Goal: Participate in discussion: Engage in conversation with other users on a specific topic

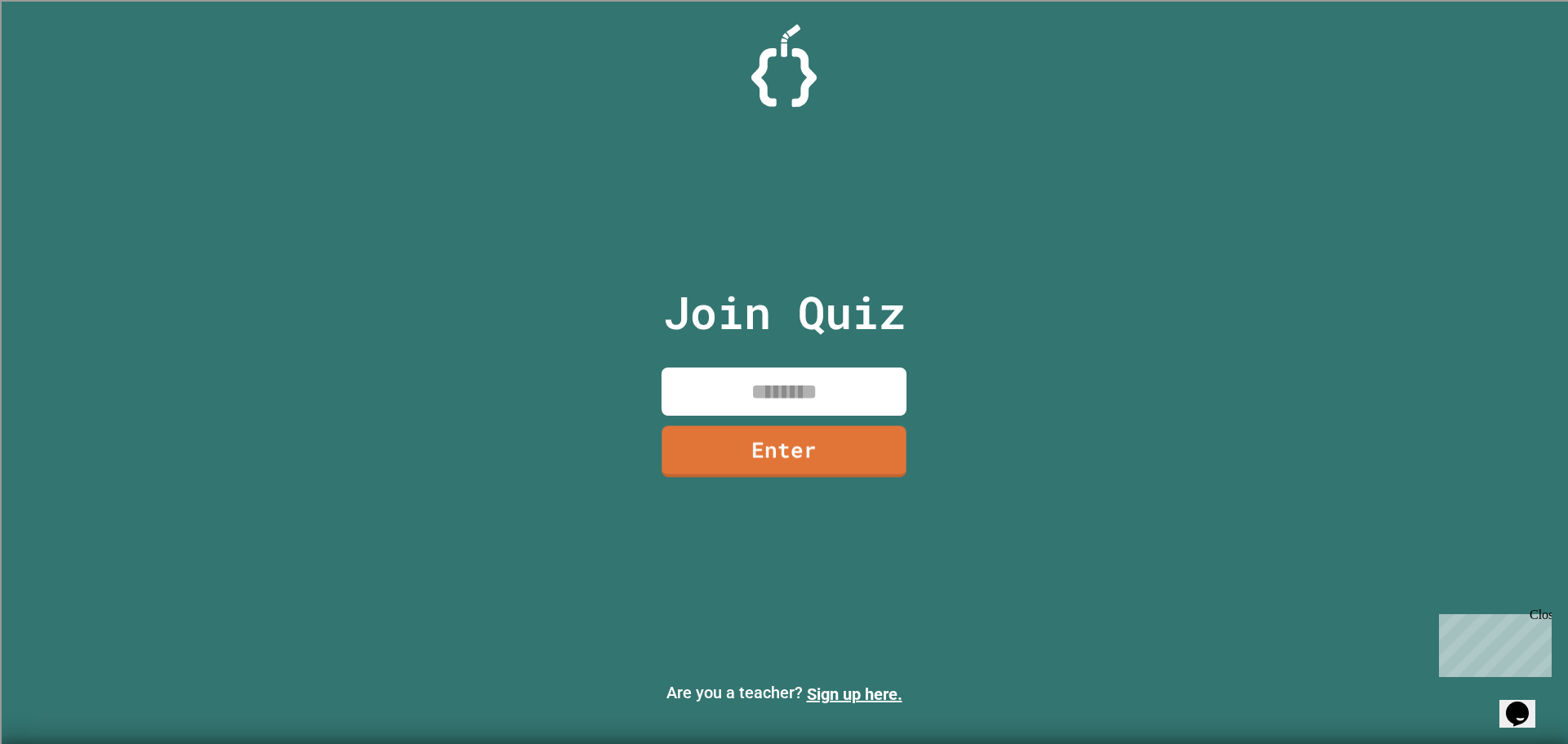
click at [759, 414] on input at bounding box center [784, 391] width 245 height 49
type input "********"
click at [774, 455] on link "Enter" at bounding box center [784, 450] width 241 height 54
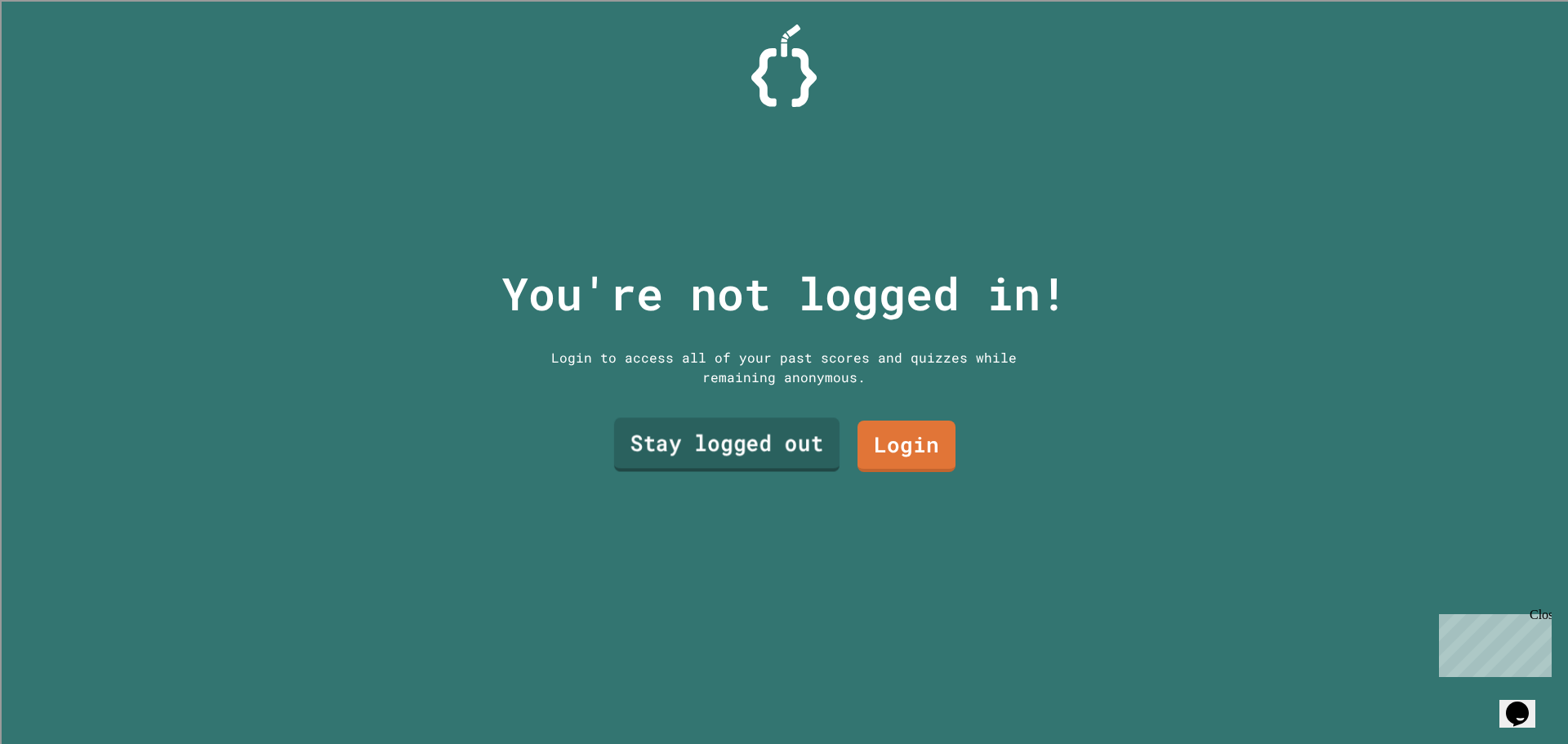
click at [772, 437] on link "Stay logged out" at bounding box center [726, 446] width 225 height 54
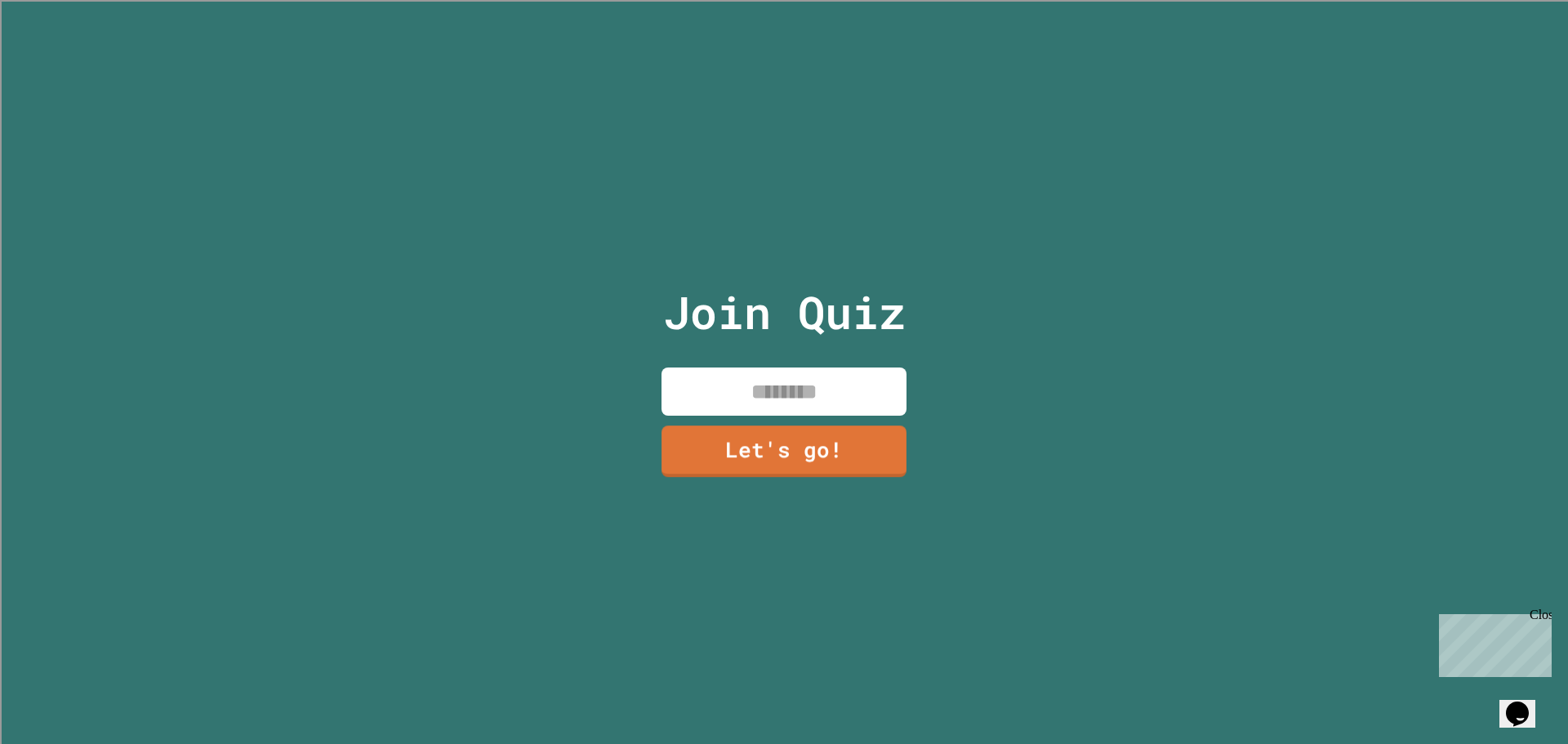
click at [758, 395] on input at bounding box center [784, 391] width 245 height 49
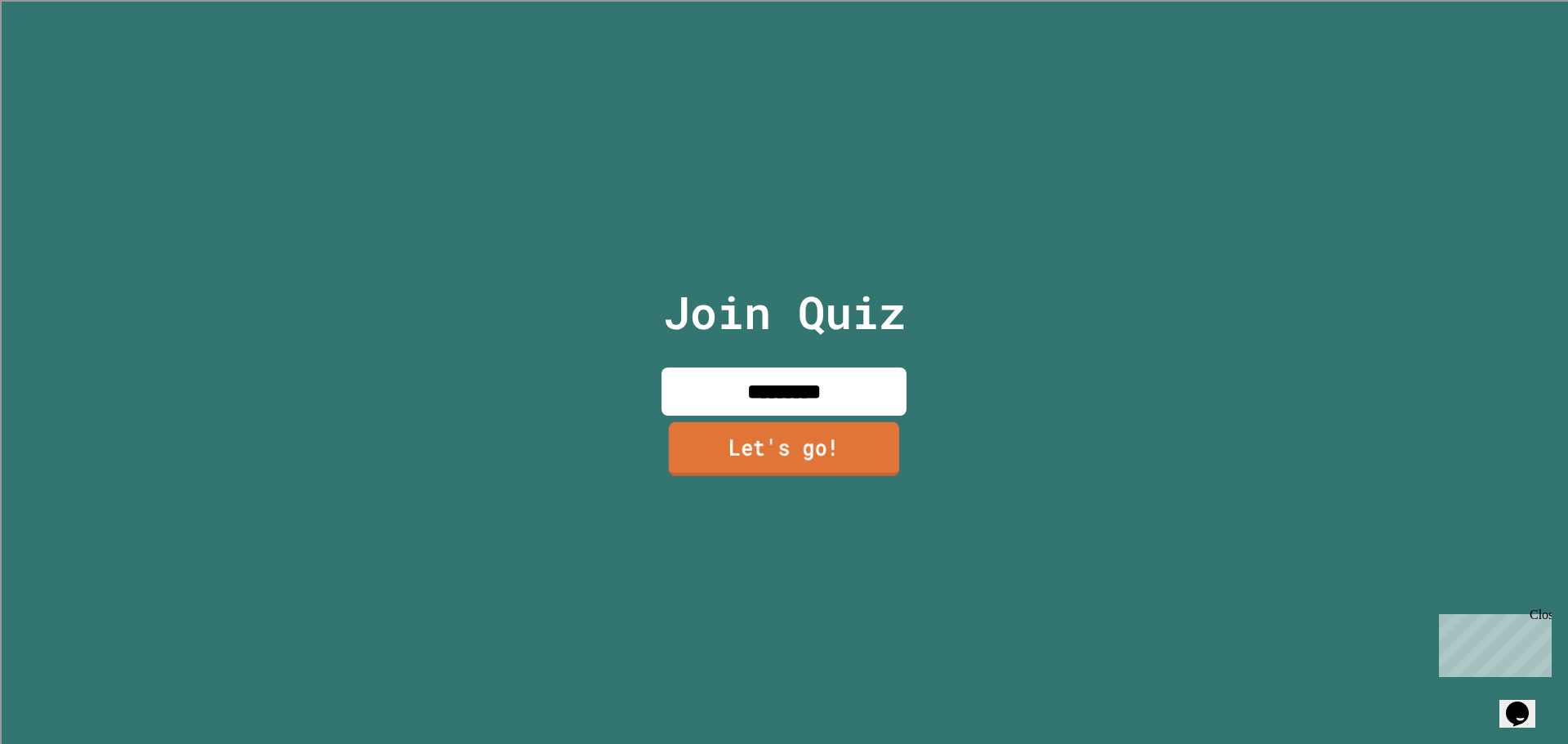
click at [768, 441] on link "Let's go!" at bounding box center [784, 450] width 230 height 54
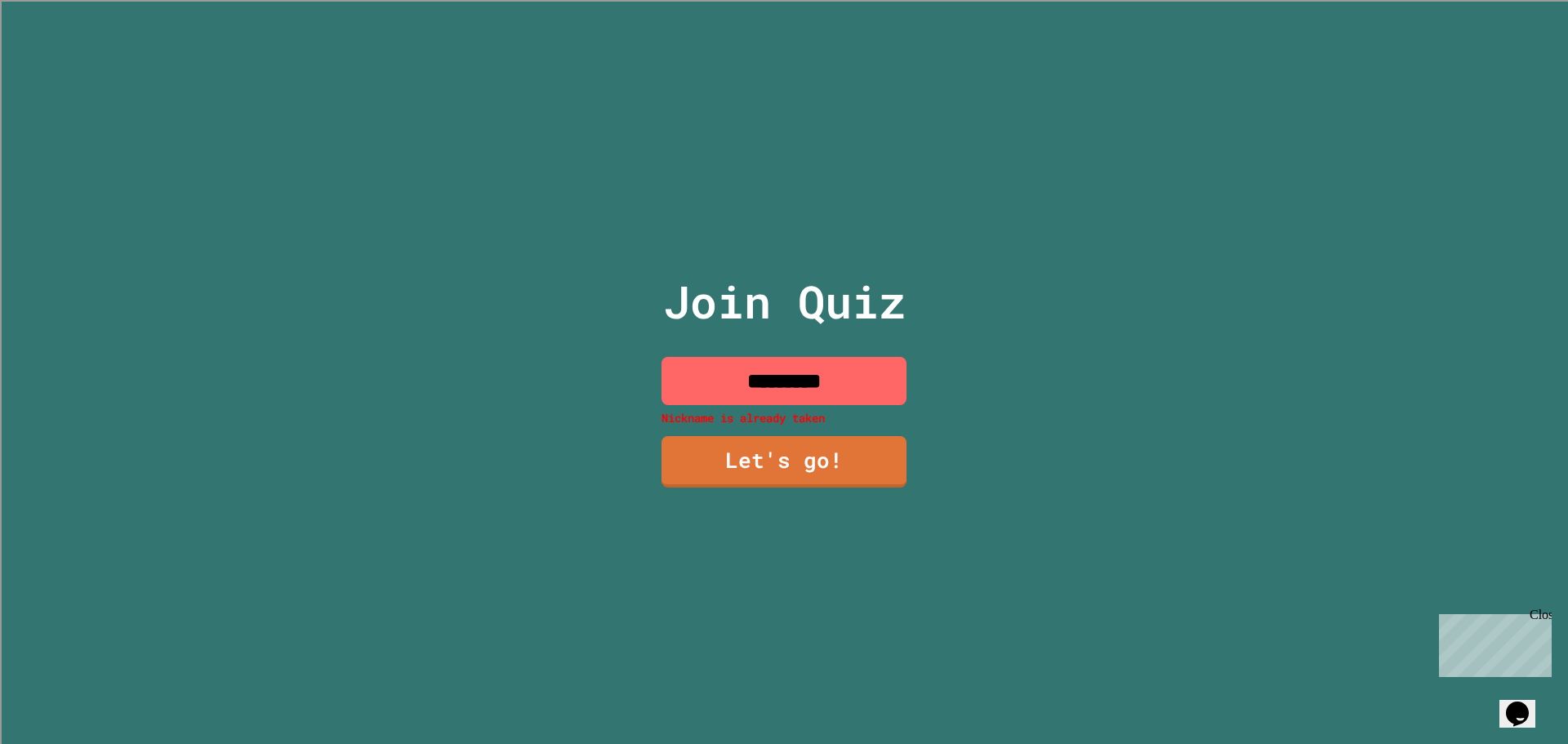
click at [796, 357] on input "*********" at bounding box center [784, 381] width 245 height 49
click at [853, 389] on input "*********" at bounding box center [784, 381] width 245 height 49
click at [799, 382] on input "*********" at bounding box center [784, 381] width 245 height 49
click at [915, 411] on div "Join Quiz ********* Nickname is already taken Let's go!" at bounding box center [784, 372] width 275 height 744
click at [818, 374] on input "*********" at bounding box center [784, 381] width 245 height 49
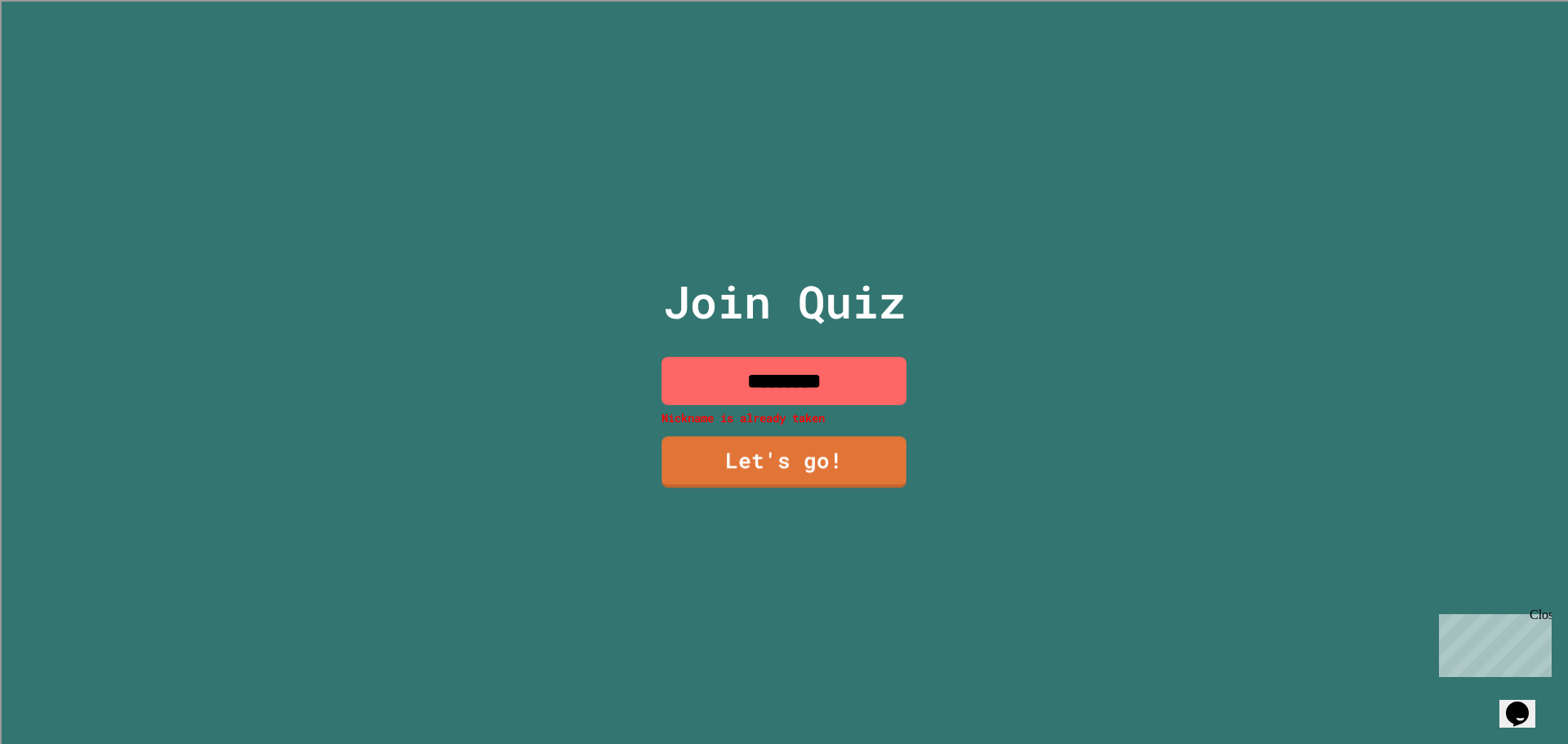
click at [845, 384] on input "*********" at bounding box center [784, 381] width 245 height 49
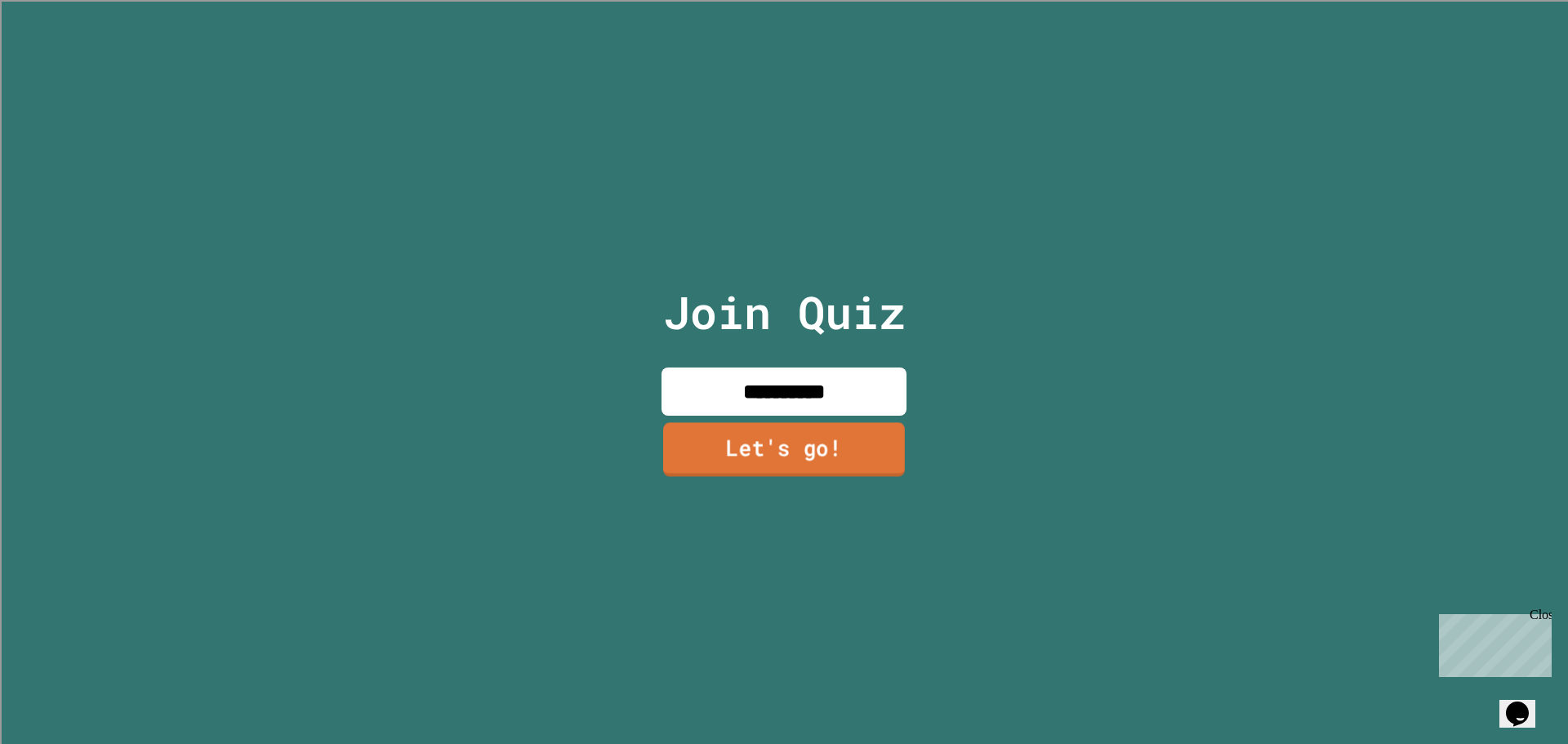
type input "**********"
click at [837, 446] on link "Let's go!" at bounding box center [784, 450] width 242 height 54
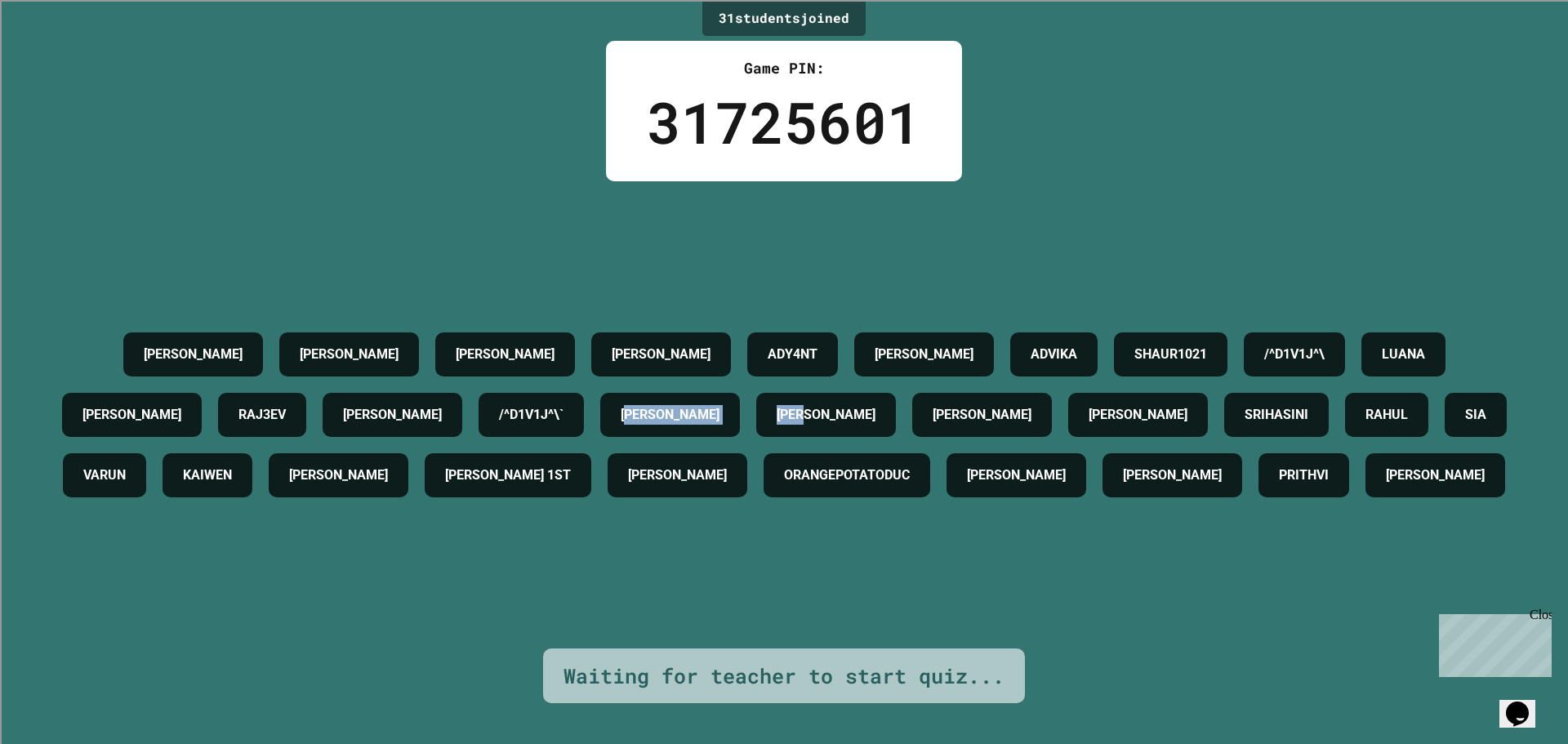
drag, startPoint x: 936, startPoint y: 377, endPoint x: 1136, endPoint y: 377, distance: 200.0
click at [1136, 377] on div "ASHWIN DANNY KRISH RYAN ADY4NT SOPHIE ADVIKA SHAUR1021 /^D1V1J^\ LUANA OLIVER R…" at bounding box center [784, 414] width 1486 height 182
click at [883, 356] on div "ASHWIN DANNY KRISH RYAN ADY4NT SOPHIE ADVIKA SHAUR1021 /^D1V1J^\ LUANA OLIVER R…" at bounding box center [784, 414] width 1486 height 182
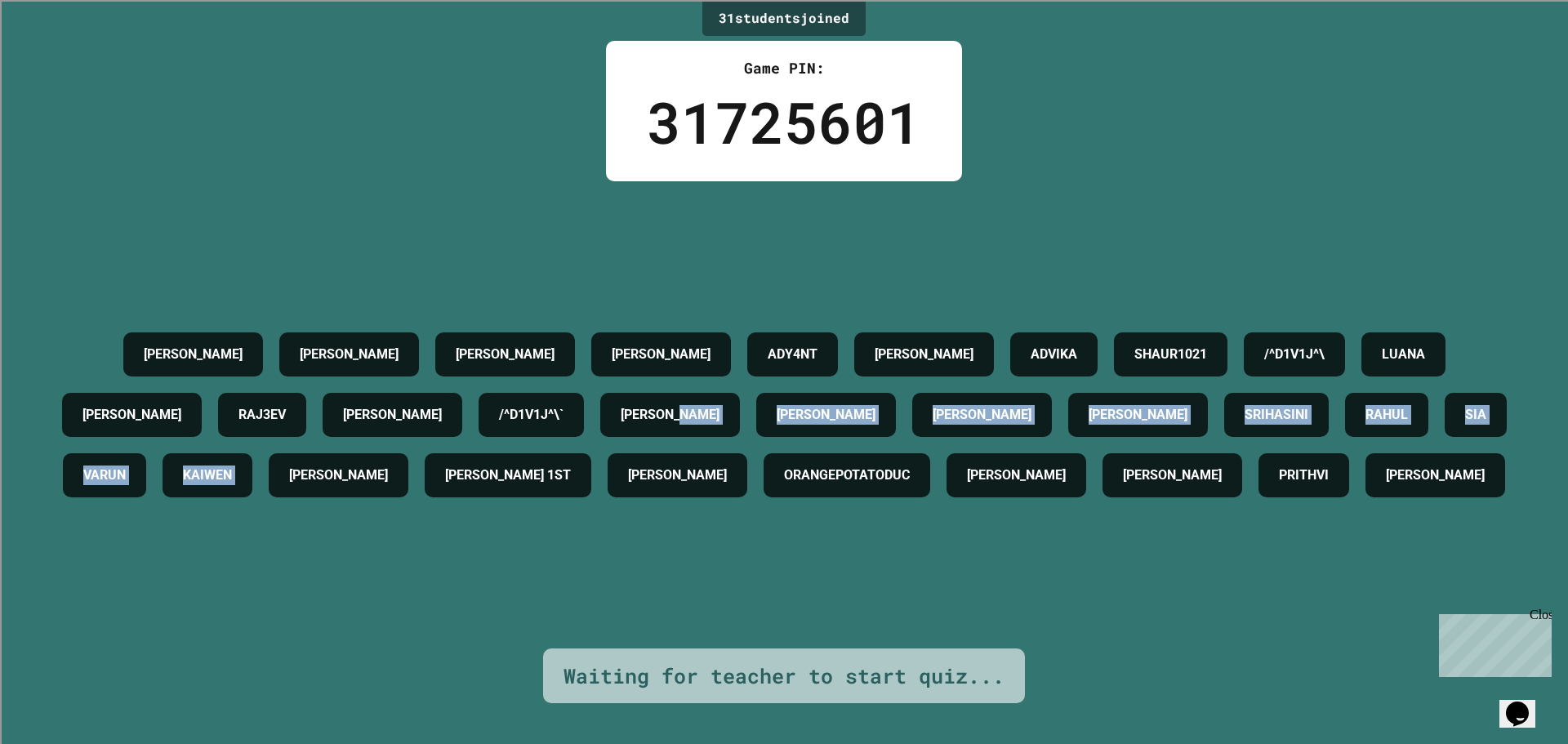
drag, startPoint x: 1023, startPoint y: 356, endPoint x: 792, endPoint y: 421, distance: 240.0
click at [792, 421] on div "ASHWIN DANNY KRISH RYAN ADY4NT SOPHIE ADVIKA SHAUR1021 /^D1V1J^\ LUANA OLIVER R…" at bounding box center [784, 414] width 1486 height 182
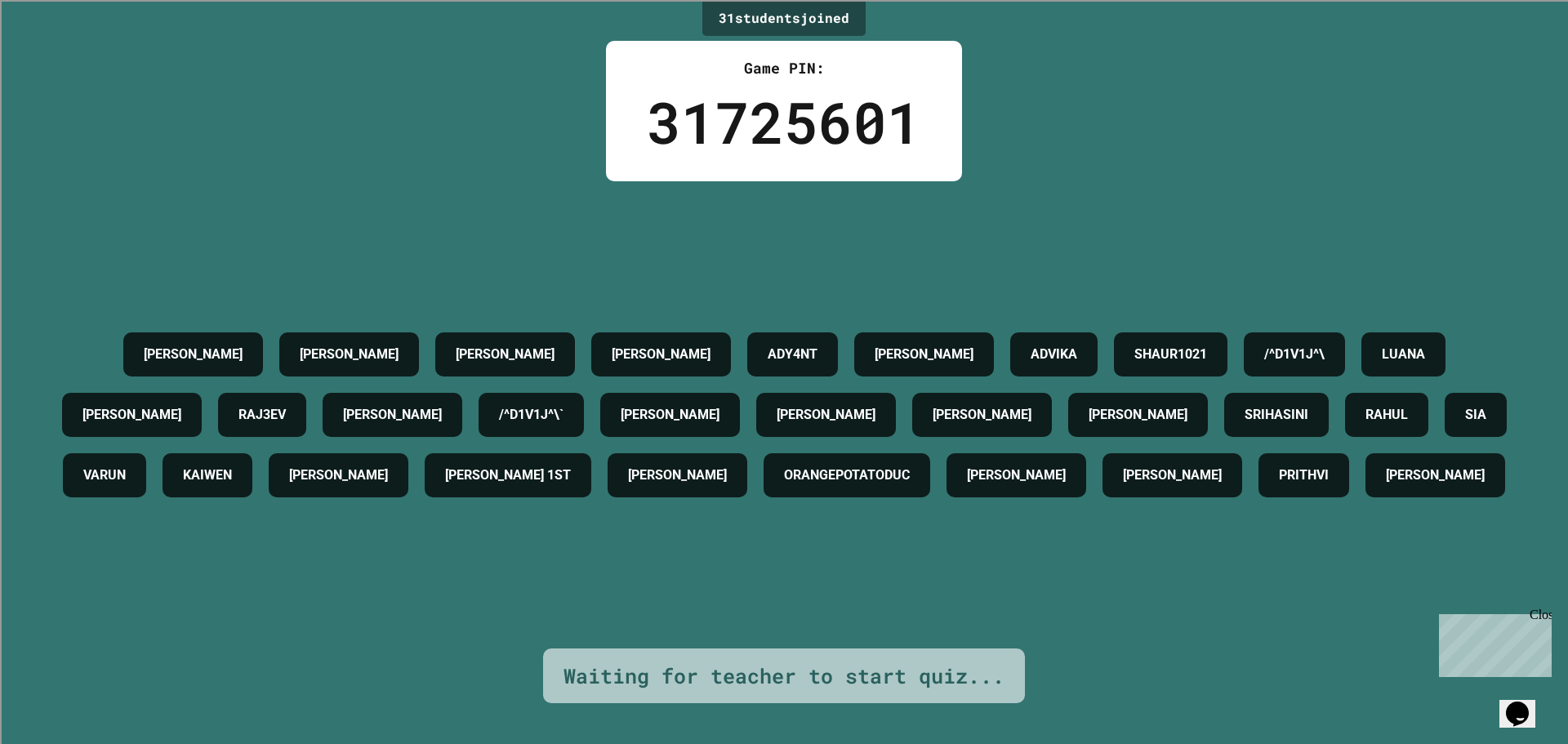
click at [442, 405] on h4 "[PERSON_NAME]" at bounding box center [392, 415] width 99 height 20
click at [719, 405] on h4 "[PERSON_NAME]" at bounding box center [670, 415] width 99 height 20
click at [442, 405] on h4 "[PERSON_NAME]" at bounding box center [392, 415] width 99 height 20
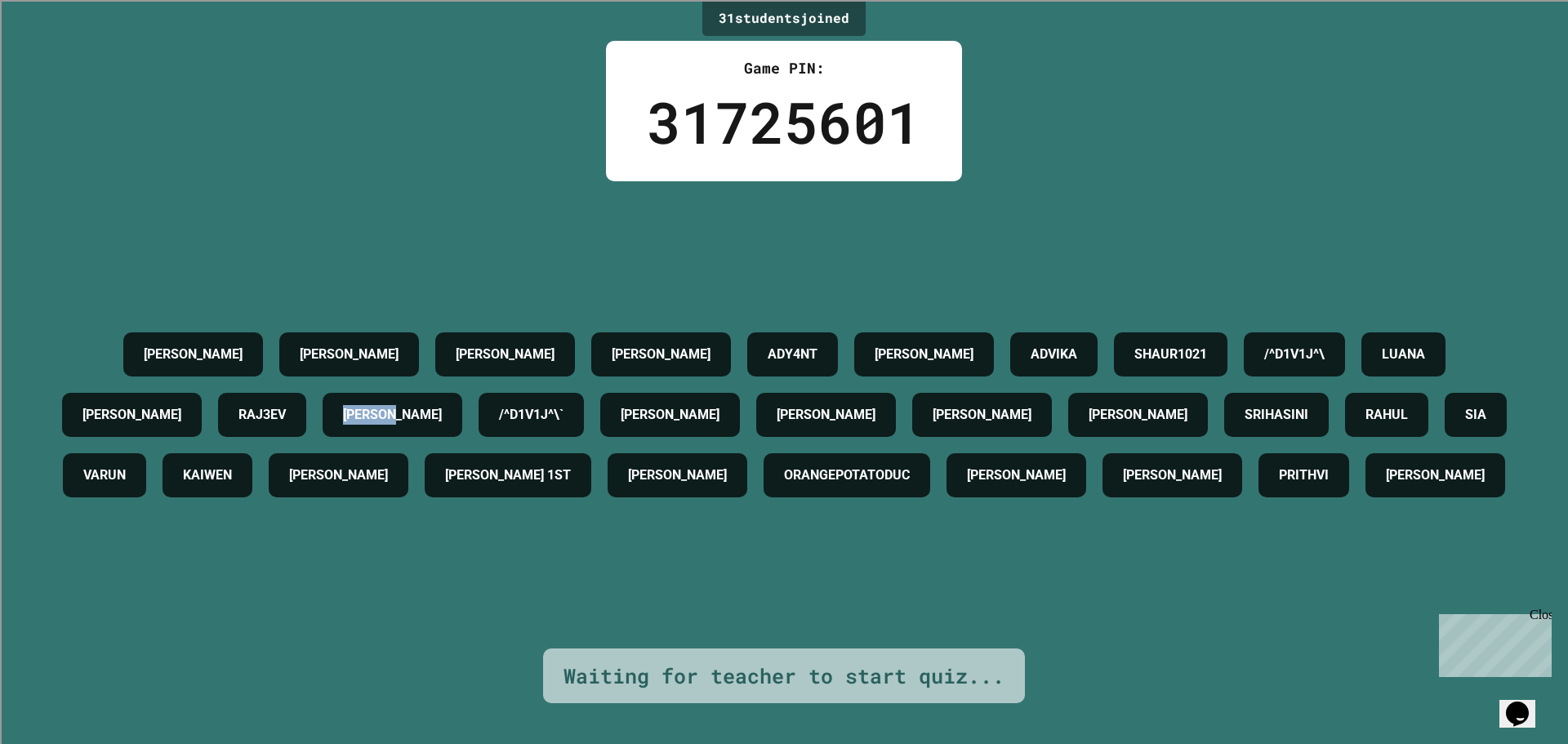
click at [442, 405] on h4 "[PERSON_NAME]" at bounding box center [392, 415] width 99 height 20
click at [719, 405] on h4 "[PERSON_NAME]" at bounding box center [670, 415] width 99 height 20
click at [442, 405] on h4 "[PERSON_NAME]" at bounding box center [392, 415] width 99 height 20
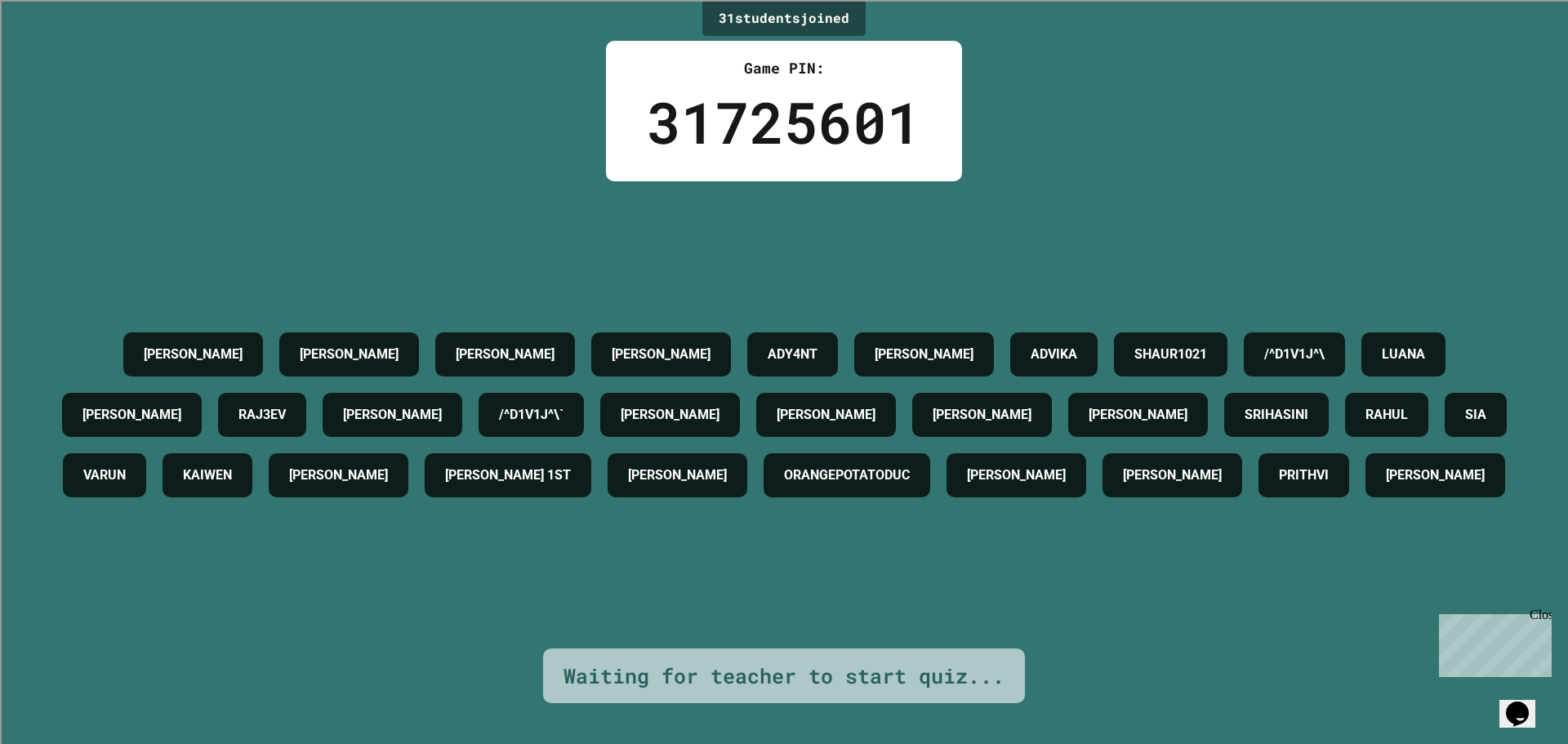
click at [740, 393] on div "[PERSON_NAME]" at bounding box center [670, 415] width 140 height 44
drag, startPoint x: 947, startPoint y: 346, endPoint x: 966, endPoint y: 386, distance: 44.3
click at [740, 393] on div "[PERSON_NAME]" at bounding box center [670, 415] width 140 height 44
click at [719, 405] on h4 "[PERSON_NAME]" at bounding box center [670, 415] width 99 height 20
click at [462, 393] on div "[PERSON_NAME]" at bounding box center [392, 415] width 140 height 44
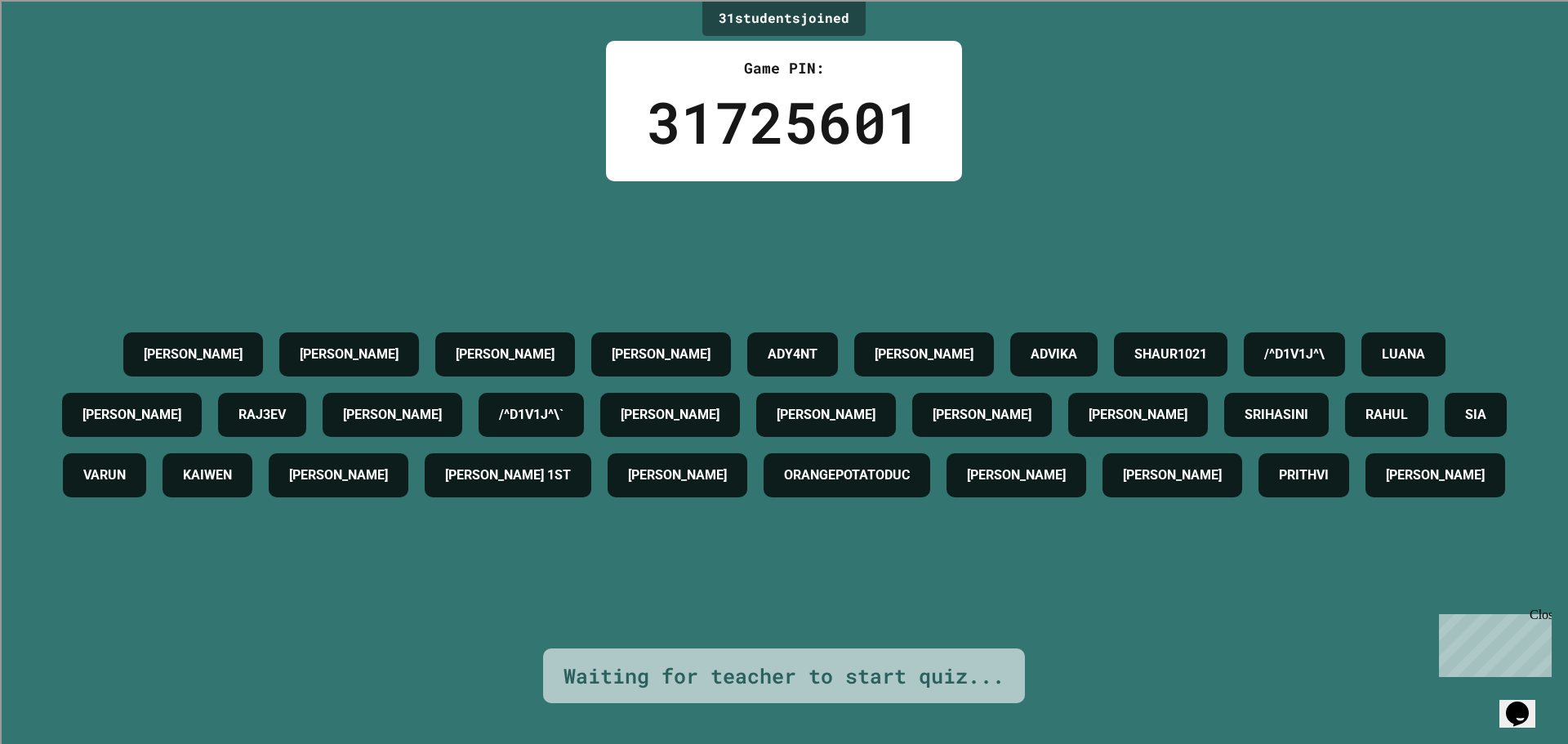
click at [442, 405] on h4 "[PERSON_NAME]" at bounding box center [392, 415] width 99 height 20
drag, startPoint x: 628, startPoint y: 354, endPoint x: 1344, endPoint y: 489, distance: 728.6
click at [442, 405] on h4 "[PERSON_NAME]" at bounding box center [392, 415] width 99 height 20
click at [719, 405] on h4 "[PERSON_NAME]" at bounding box center [670, 415] width 99 height 20
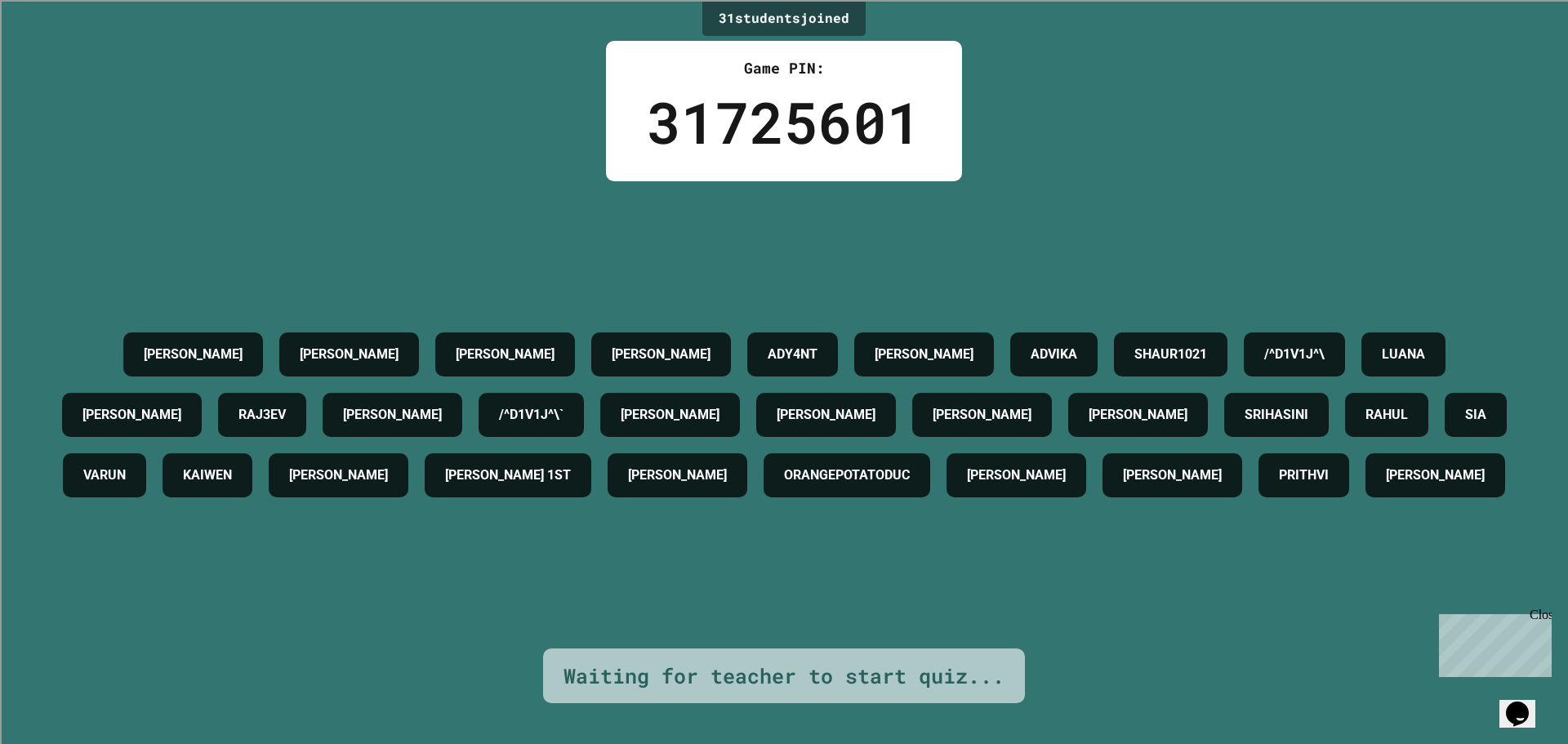
click at [564, 405] on h4 "/^D1V1J^\`" at bounding box center [531, 415] width 64 height 20
drag, startPoint x: 233, startPoint y: 394, endPoint x: 92, endPoint y: 414, distance: 142.4
click at [218, 398] on div "ASHWIN DANNY KRISH RYAN ADY4NT SOPHIE ADVIKA SHAUR1021 /^D1V1J^\ LUANA OLIVER R…" at bounding box center [784, 414] width 1486 height 182
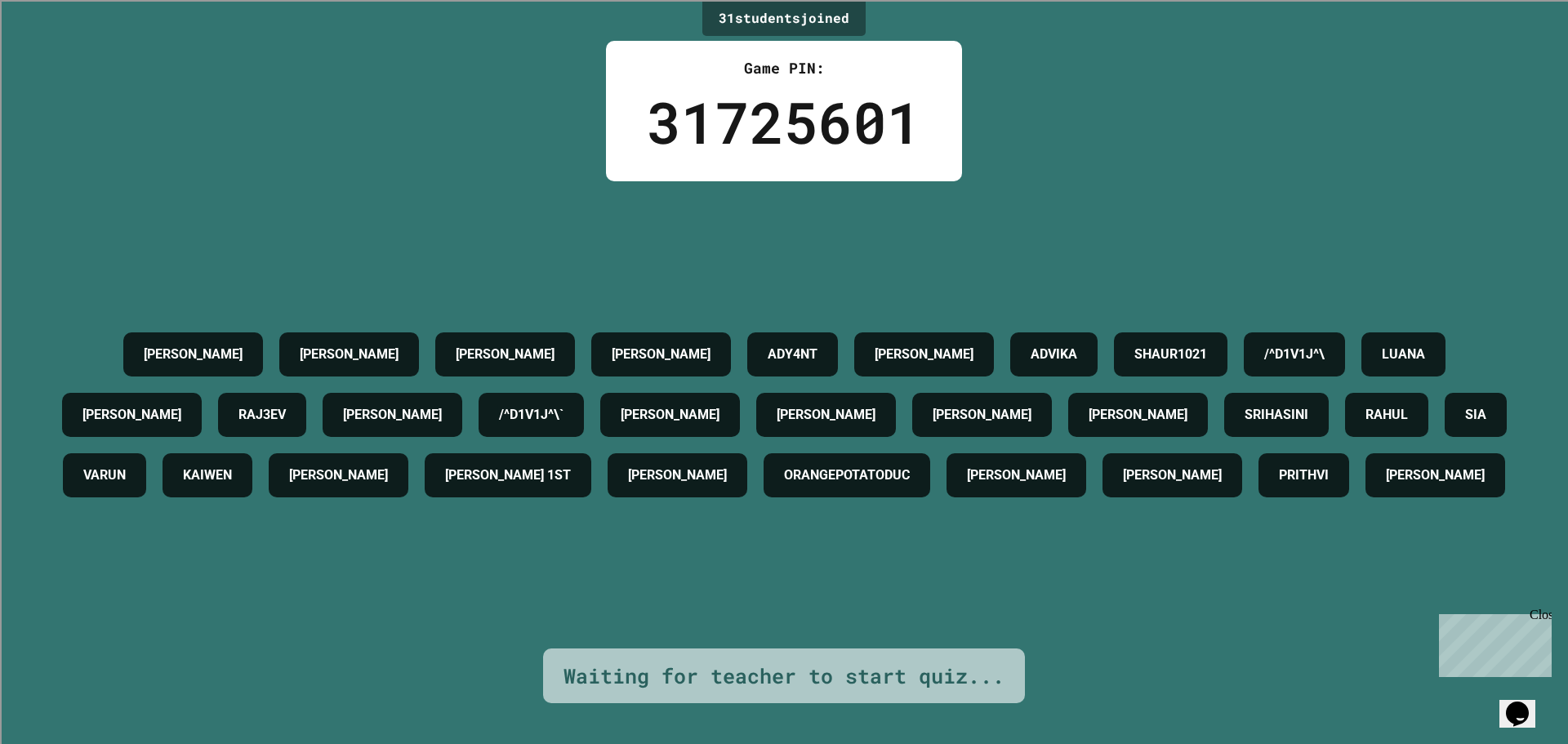
click at [92, 414] on div "ASHWIN DANNY KRISH RYAN ADY4NT SOPHIE ADVIKA SHAUR1021 /^D1V1J^\ LUANA OLIVER R…" at bounding box center [784, 414] width 1486 height 182
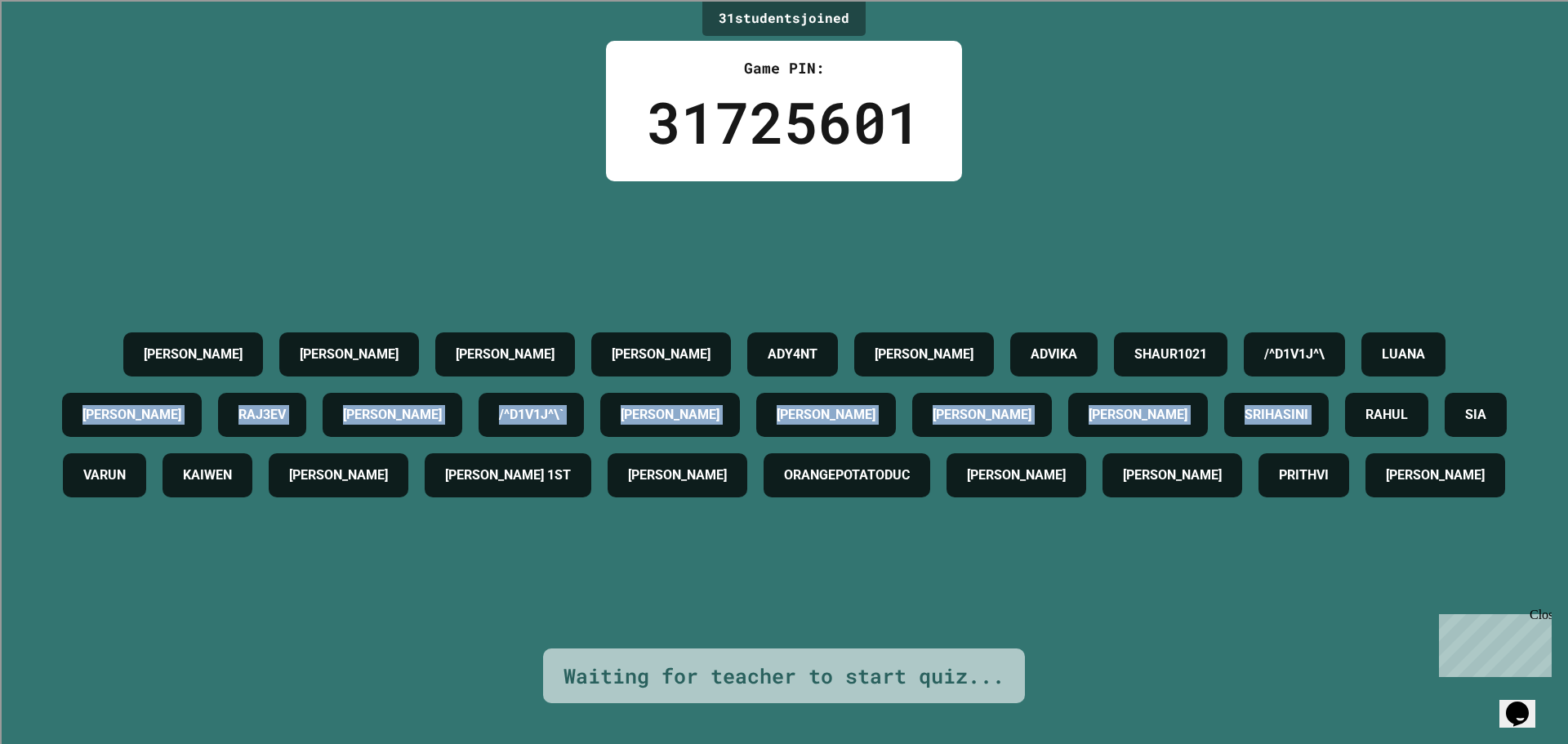
drag, startPoint x: 232, startPoint y: 367, endPoint x: 298, endPoint y: 562, distance: 205.9
click at [276, 585] on div "ASHWIN DANNY KRISH RYAN ADY4NT SOPHIE ADVIKA SHAUR1021 /^D1V1J^\ LUANA OLIVER R…" at bounding box center [784, 415] width 1486 height 467
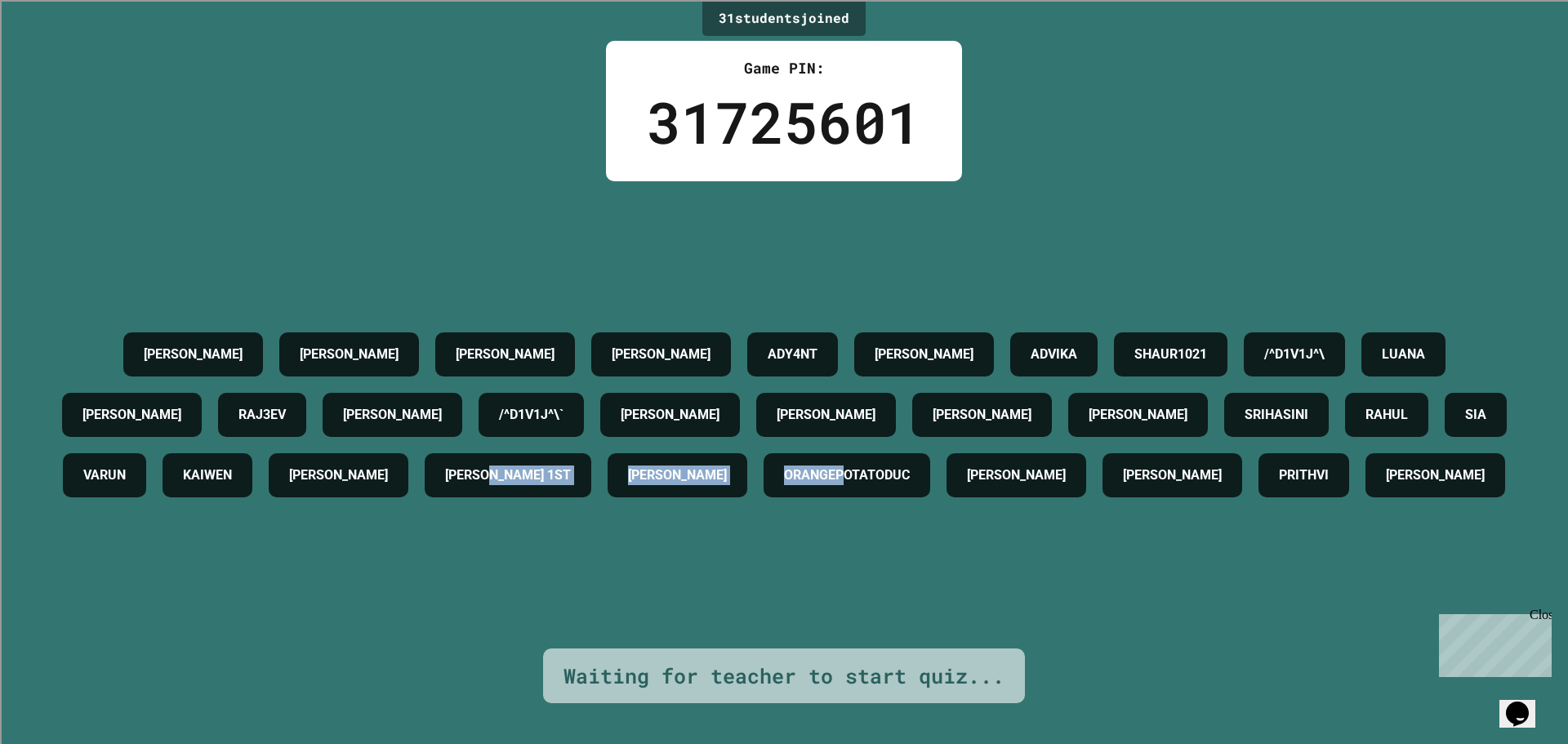
drag, startPoint x: 1270, startPoint y: 521, endPoint x: 1409, endPoint y: 575, distance: 149.1
click at [1409, 575] on div "ASHWIN DANNY KRISH RYAN ADY4NT SOPHIE ADVIKA SHAUR1021 /^D1V1J^\ LUANA OLIVER R…" at bounding box center [784, 415] width 1486 height 467
drag, startPoint x: 1538, startPoint y: 626, endPoint x: 1197, endPoint y: 387, distance: 416.4
click html "Chat with us now! Close"
drag, startPoint x: 1289, startPoint y: 228, endPoint x: 1567, endPoint y: 368, distance: 311.3
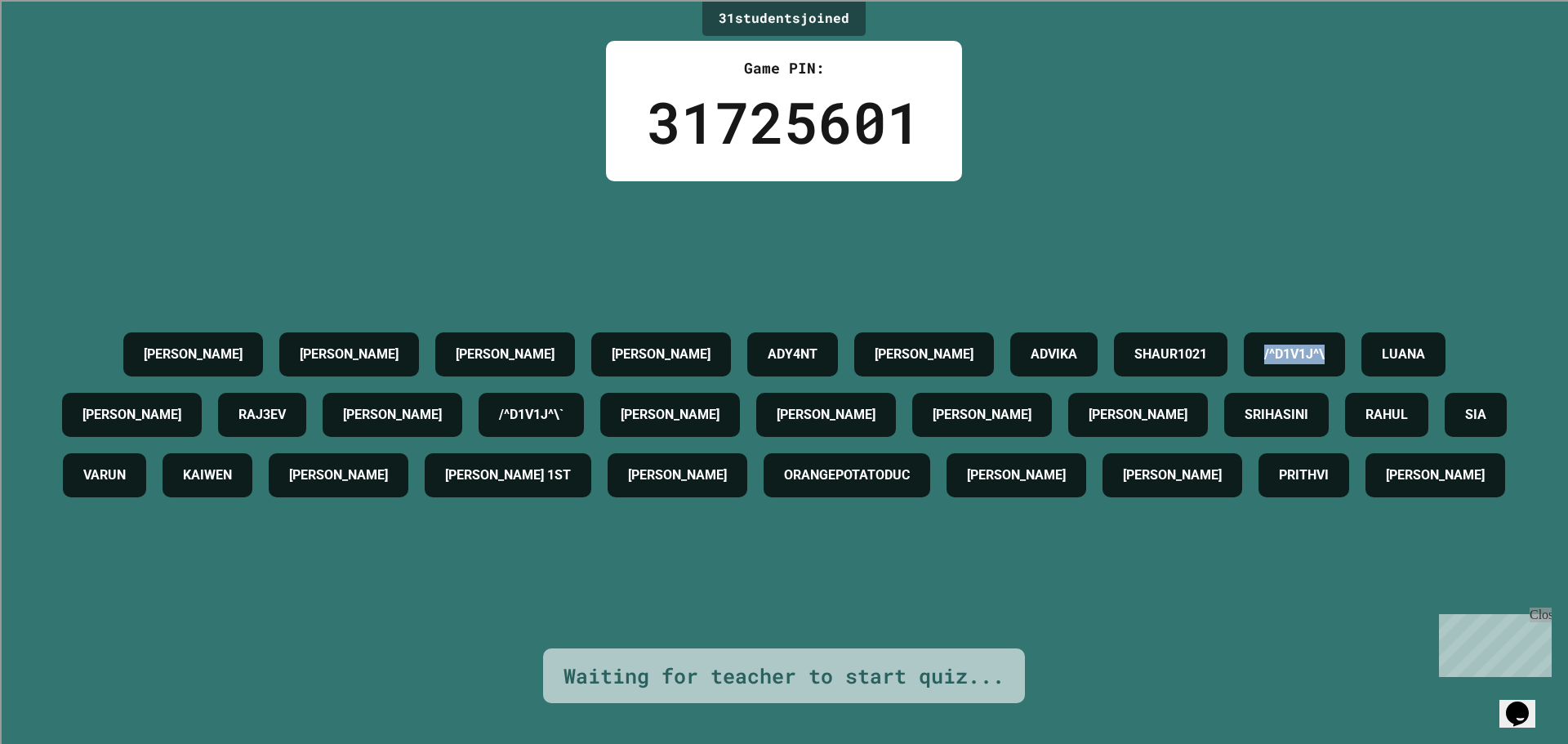
click at [1567, 303] on div "31 student s joined Game PIN: 31725601 ASHWIN DANNY KRISH RYAN ADY4NT SOPHIE AD…" at bounding box center [784, 372] width 1568 height 744
drag, startPoint x: 1164, startPoint y: 212, endPoint x: 745, endPoint y: 261, distance: 421.9
click at [943, 226] on div "ASHWIN DANNY KRISH RYAN ADY4NT SOPHIE ADVIKA SHAUR1021 /^D1V1J^\ LUANA OLIVER R…" at bounding box center [784, 415] width 1486 height 467
click at [627, 324] on div "ASHWIN DANNY KRISH RYAN ADY4NT SOPHIE ADVIKA SHAUR1021 /^D1V1J^\ LUANA OLIVER R…" at bounding box center [784, 414] width 1486 height 182
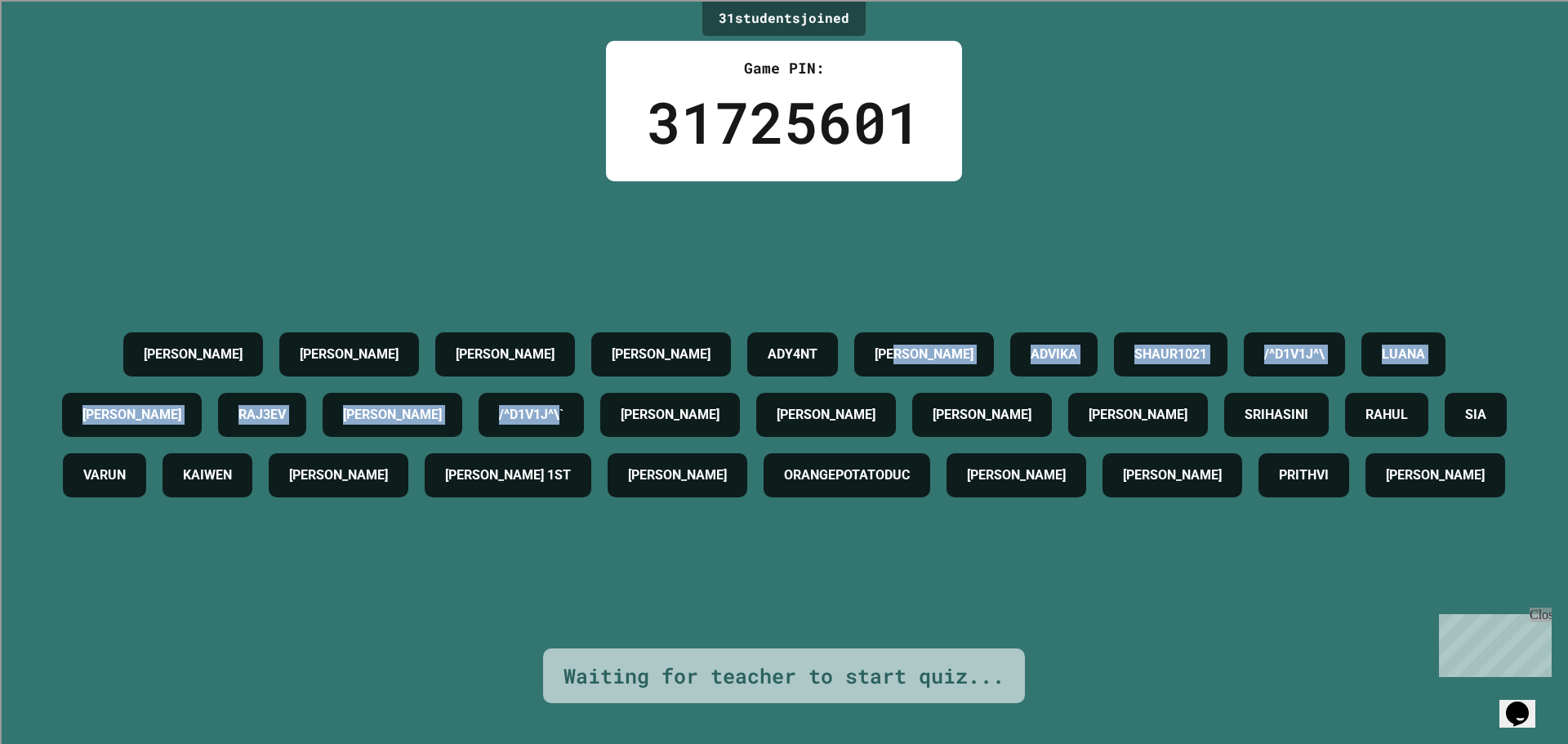
drag, startPoint x: 874, startPoint y: 323, endPoint x: 836, endPoint y: 385, distance: 72.7
click at [844, 374] on div "ASHWIN DANNY KRISH RYAN ADY4NT SOPHIE ADVIKA SHAUR1021 /^D1V1J^\ LUANA OLIVER R…" at bounding box center [784, 414] width 1486 height 182
click at [1325, 344] on h4 "/^D1V1J^\" at bounding box center [1294, 354] width 61 height 20
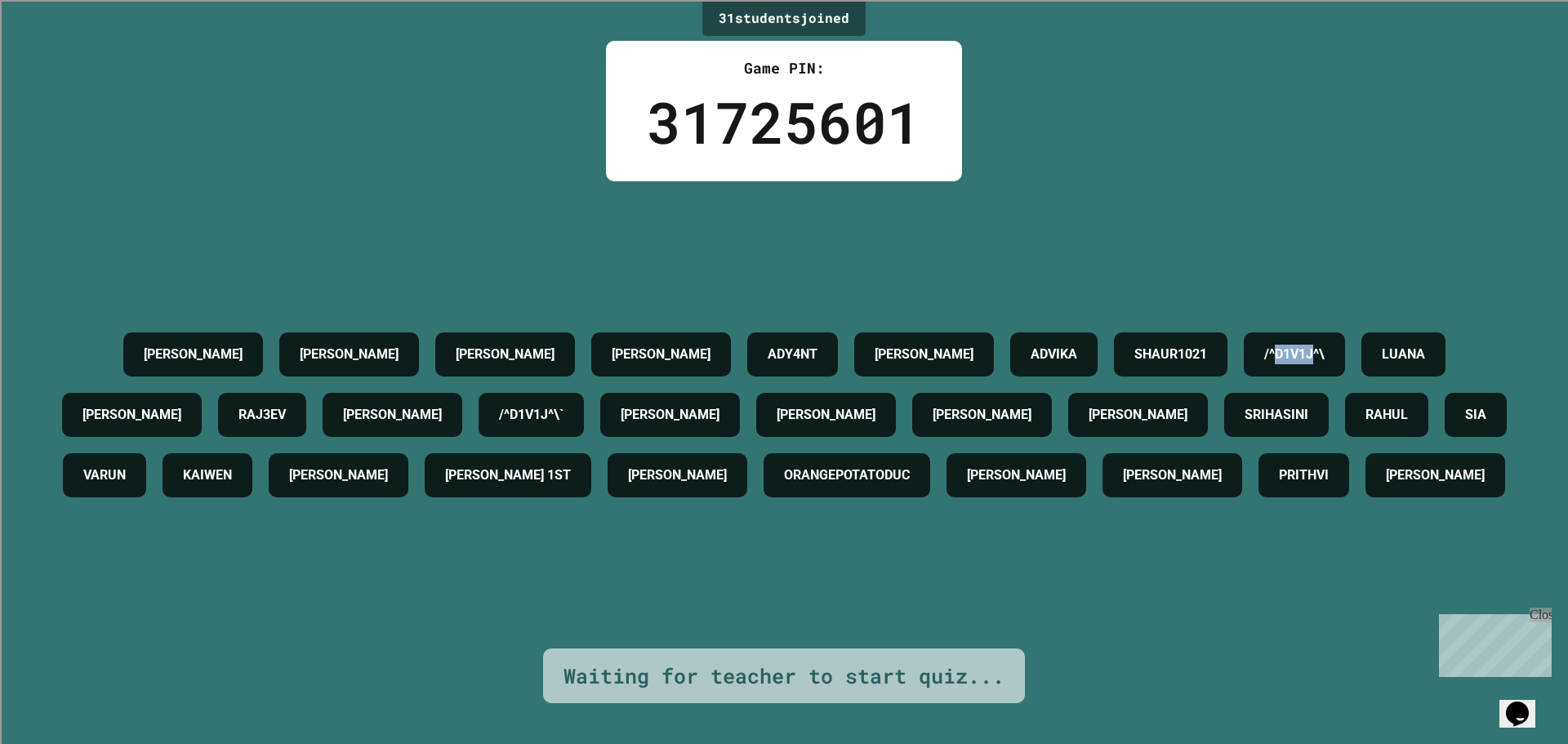
click at [1325, 344] on h4 "/^D1V1J^\" at bounding box center [1294, 354] width 61 height 20
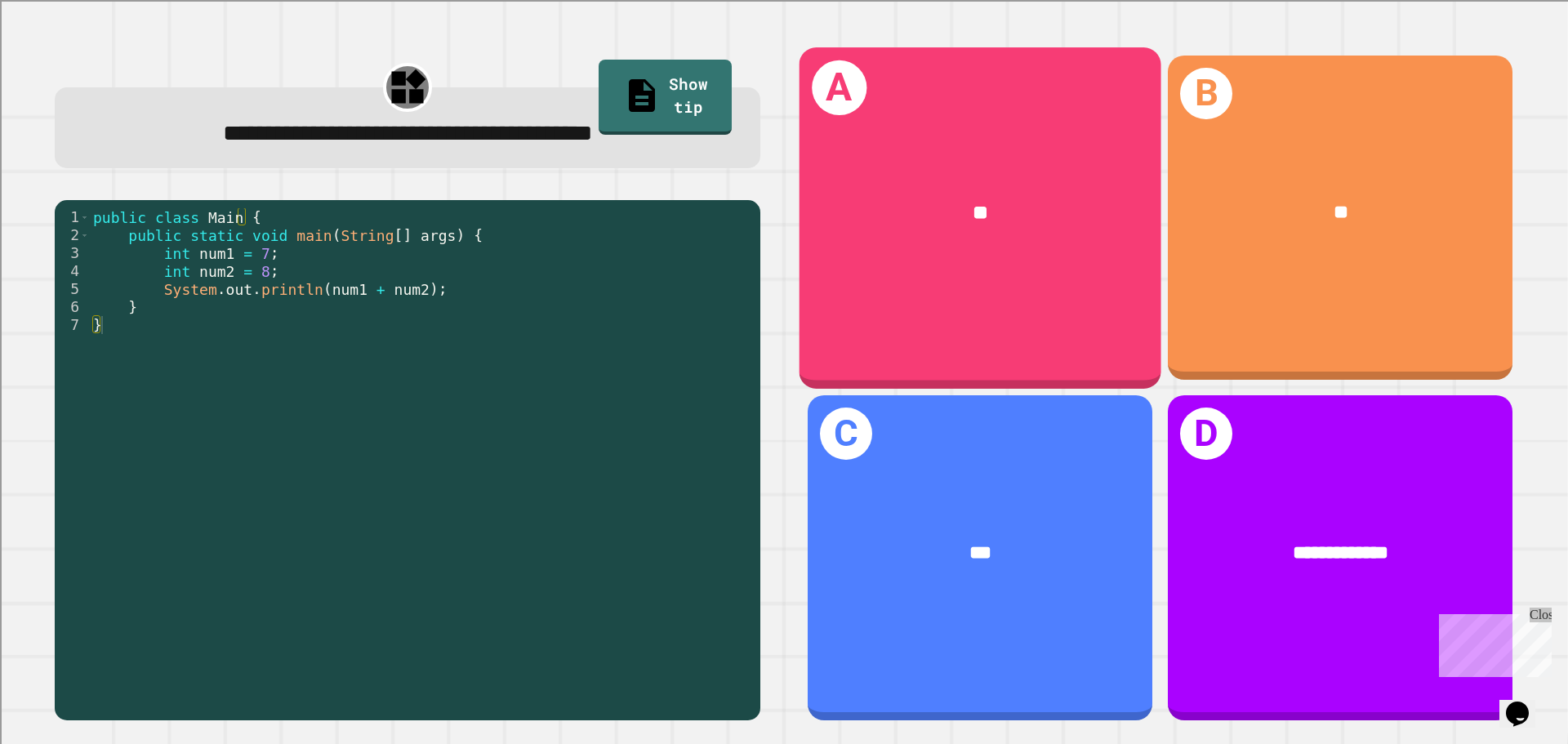
click at [1041, 247] on div "**" at bounding box center [980, 213] width 362 height 109
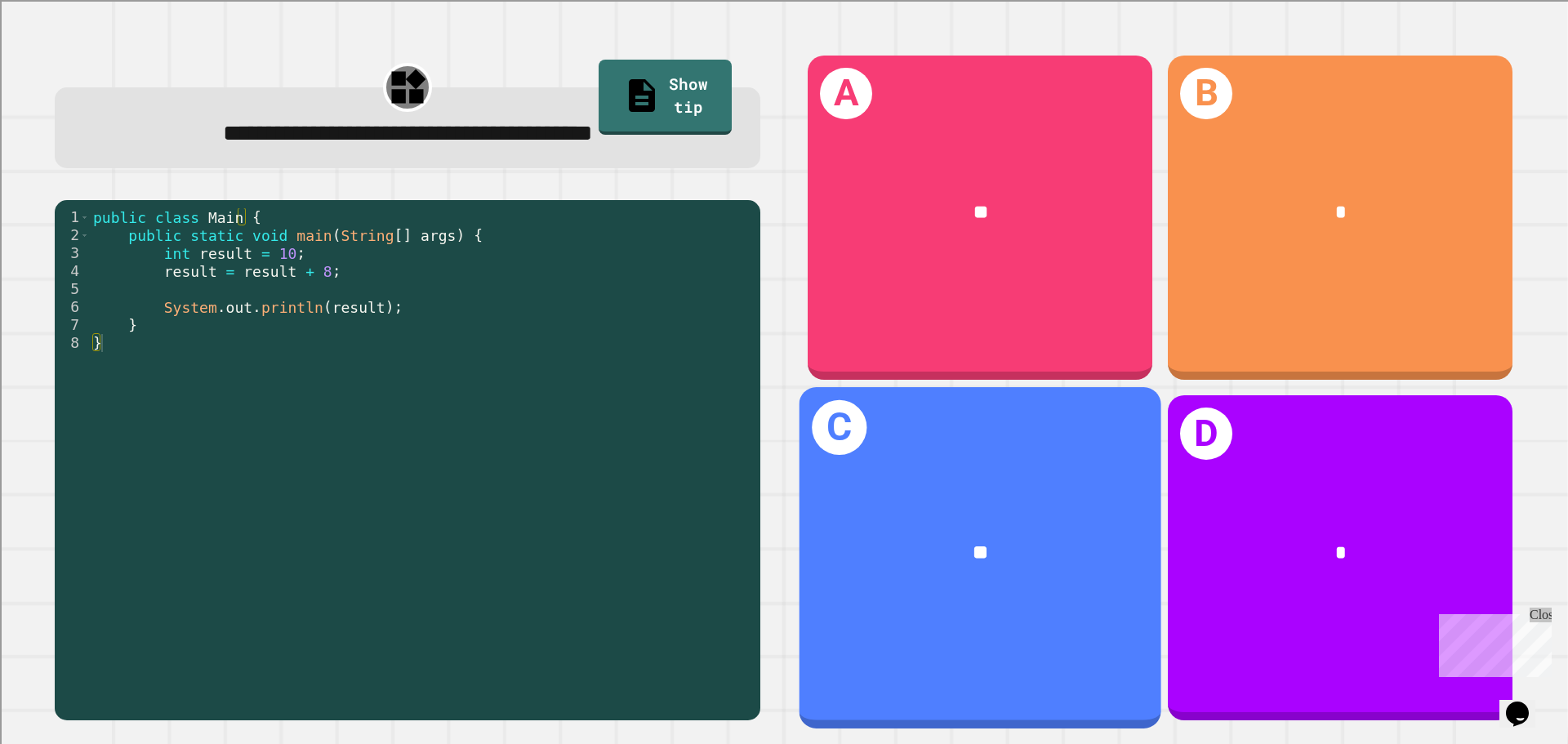
click at [1045, 628] on div "C **" at bounding box center [980, 557] width 362 height 340
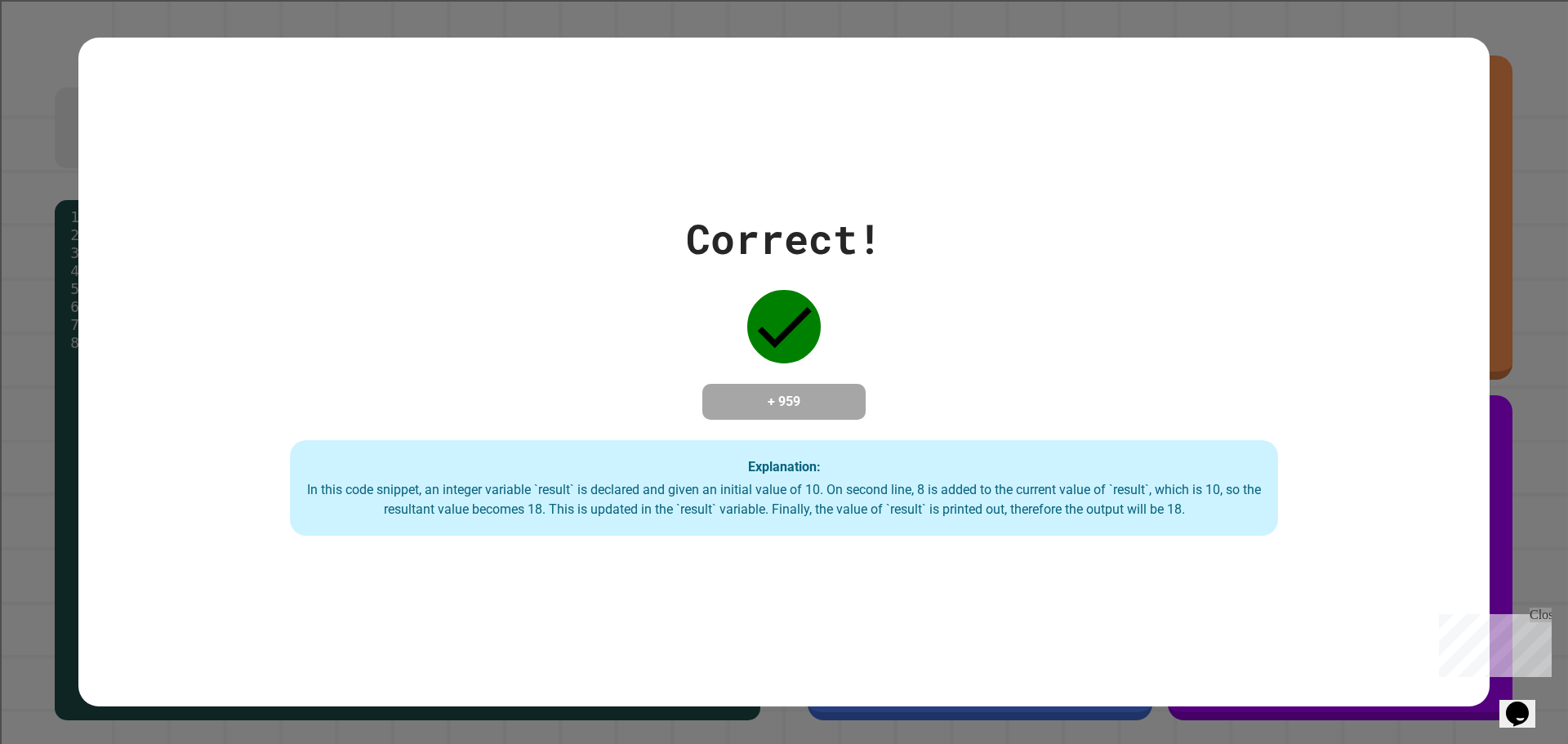
click at [777, 709] on div "Correct! + 959 Explanation: In this code snippet, an integer variable `result` …" at bounding box center [784, 372] width 1568 height 744
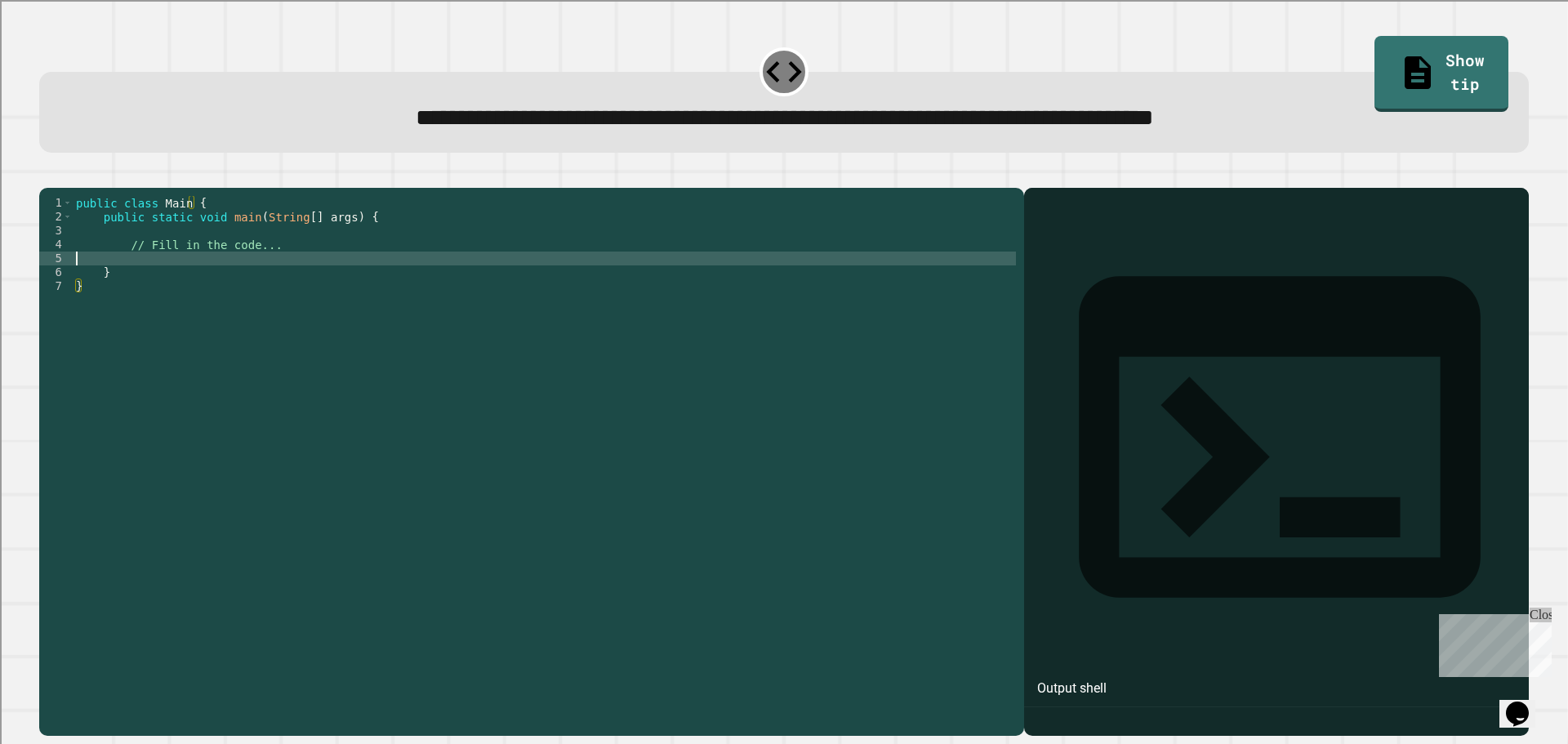
click at [227, 284] on div "public class Main { public static void main ( String [ ] args ) { // Fill in th…" at bounding box center [544, 446] width 943 height 500
click at [261, 284] on div "public class Main { public static void main ( String [ ] args ) { // Fill in th…" at bounding box center [544, 446] width 943 height 500
click at [1431, 63] on link "Show tip" at bounding box center [1441, 72] width 133 height 78
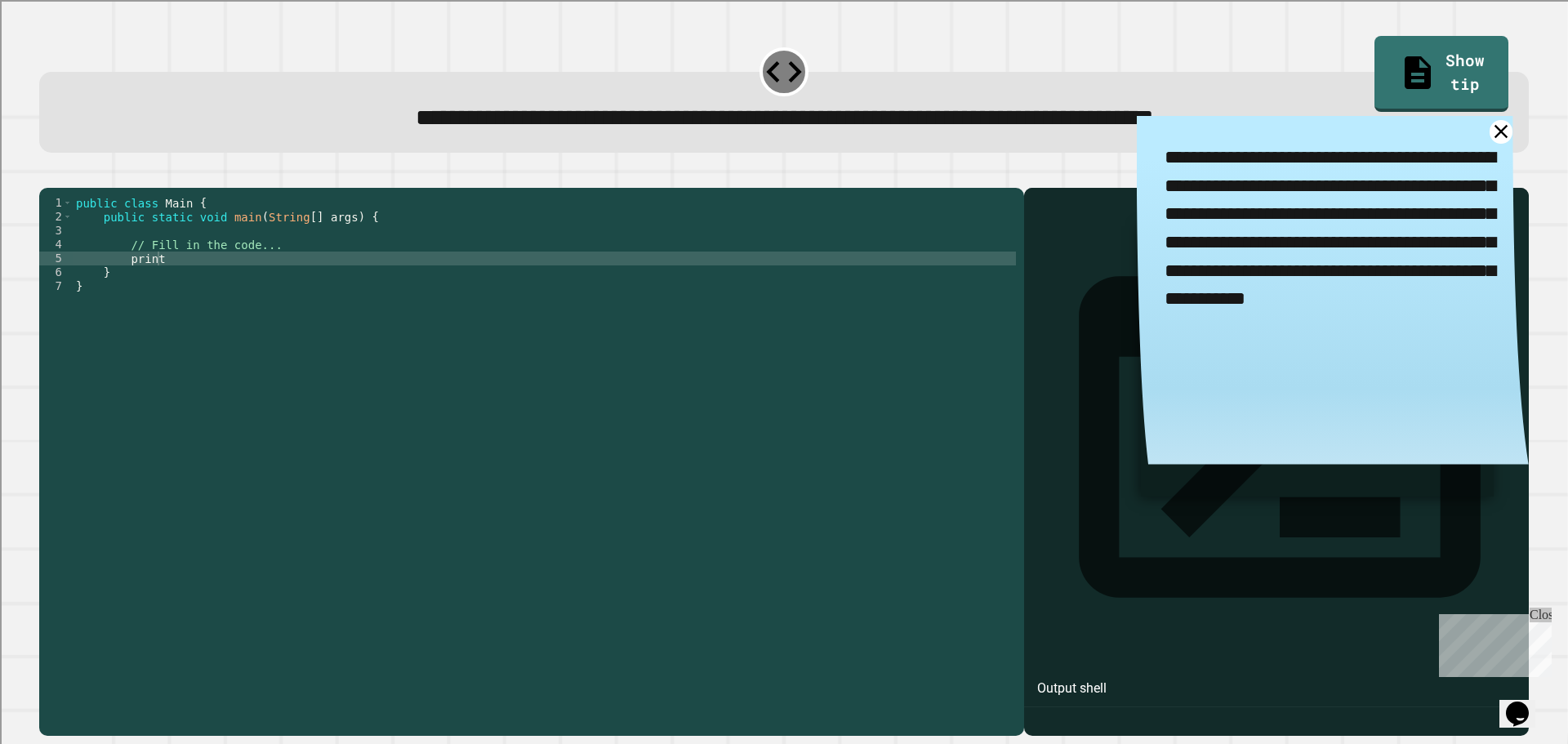
scroll to position [0, 0]
click at [548, 343] on div "public class Main { public static void main ( String [ ] args ) { // Fill in th…" at bounding box center [544, 446] width 943 height 500
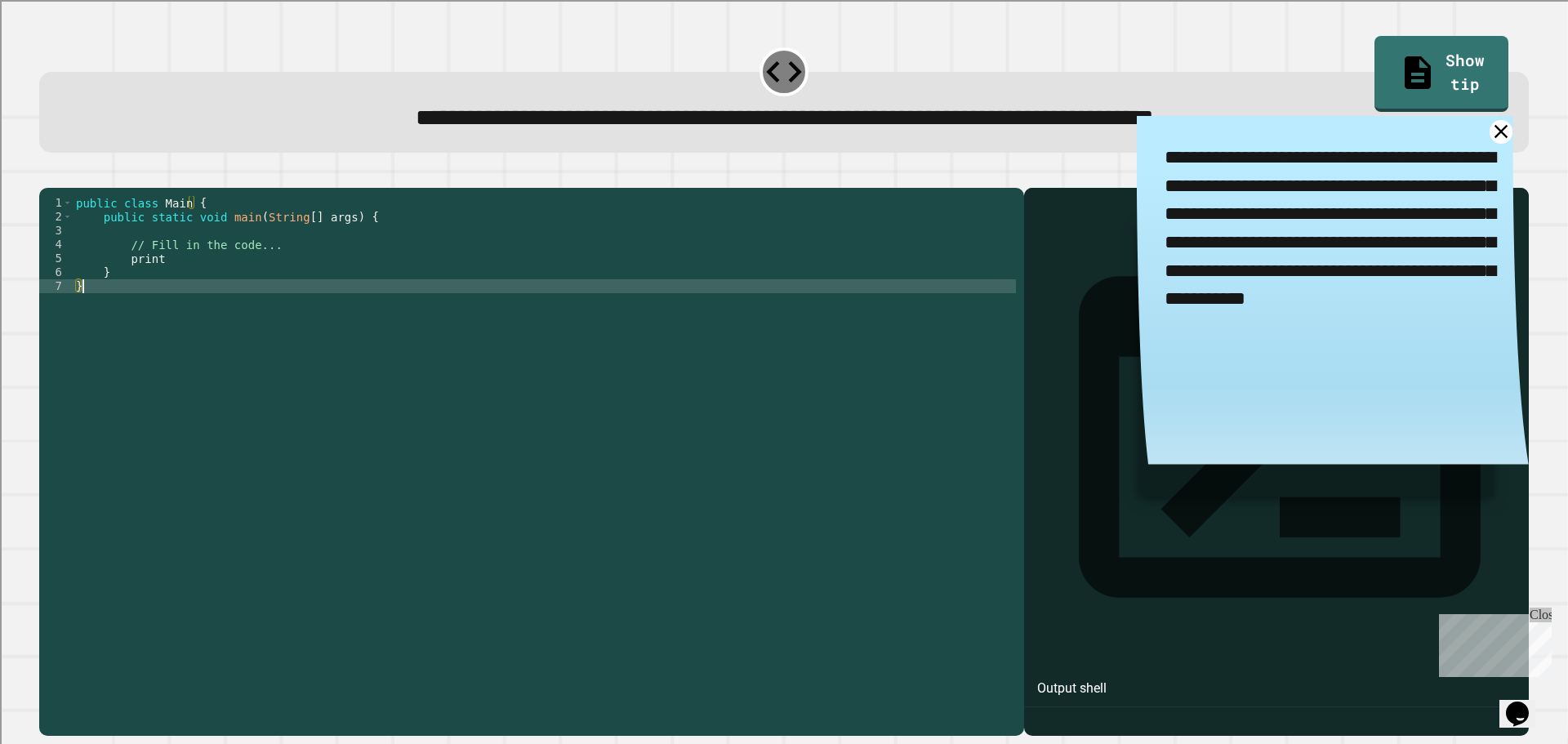
click at [537, 311] on div "public class Main { public static void main ( String [ ] args ) { // Fill in th…" at bounding box center [544, 446] width 943 height 500
click at [1487, 139] on icon at bounding box center [1501, 132] width 27 height 27
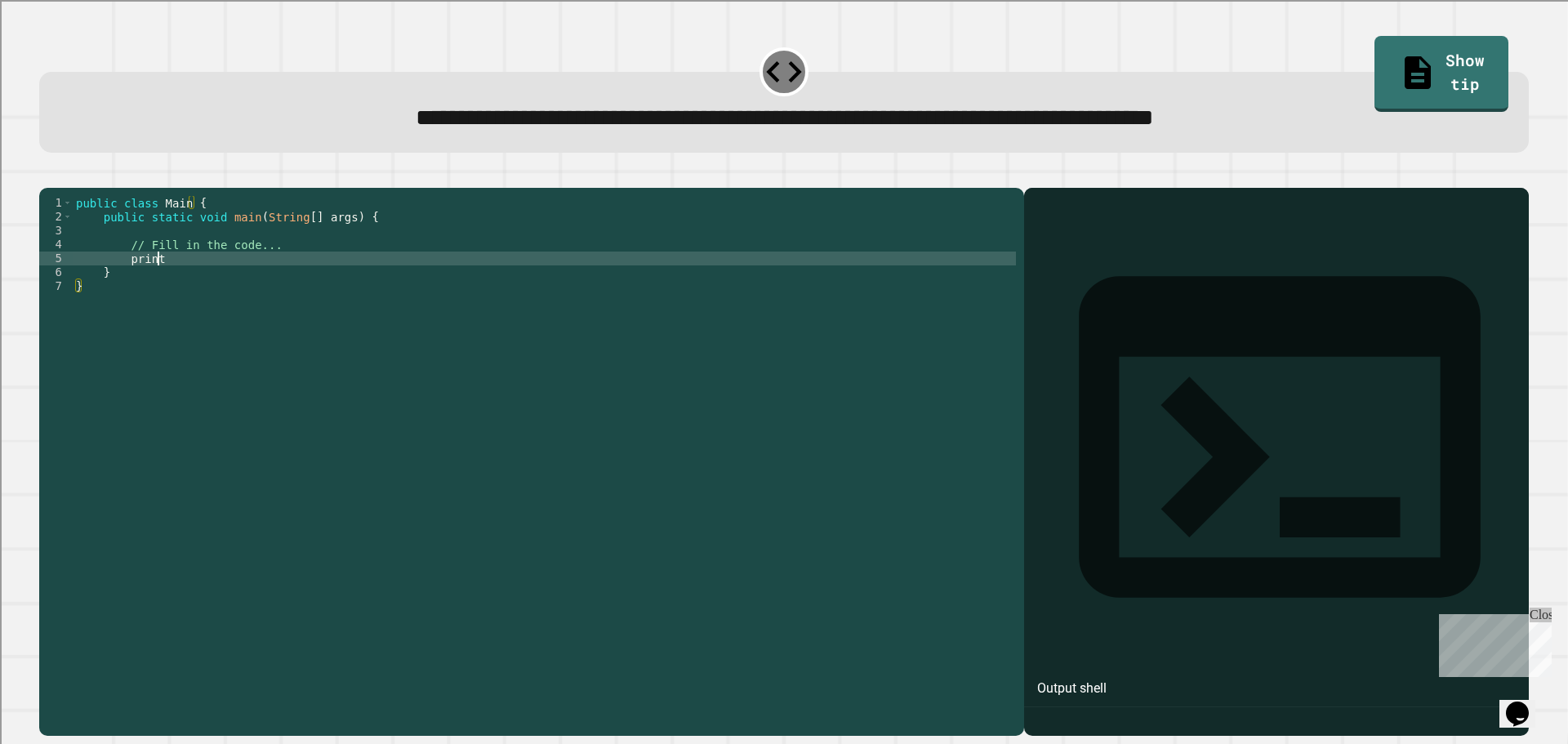
click at [160, 276] on div "public class Main { public static void main ( String [ ] args ) { // Fill in th…" at bounding box center [544, 446] width 943 height 500
click at [48, 175] on button "button" at bounding box center [48, 175] width 0 height 0
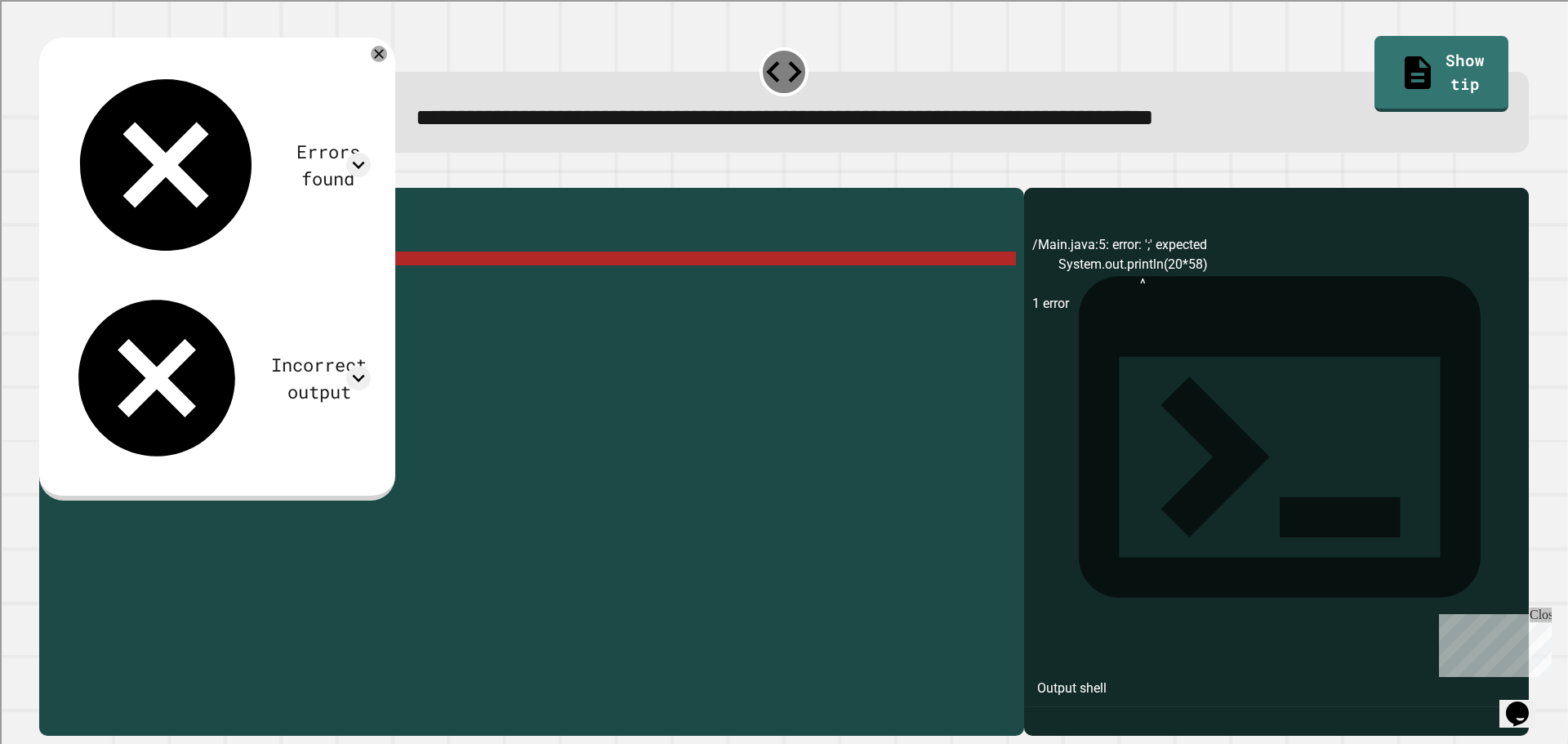
click at [288, 289] on div "public class Main { public static void main ( String [ ] args ) { // Fill in th…" at bounding box center [544, 446] width 943 height 500
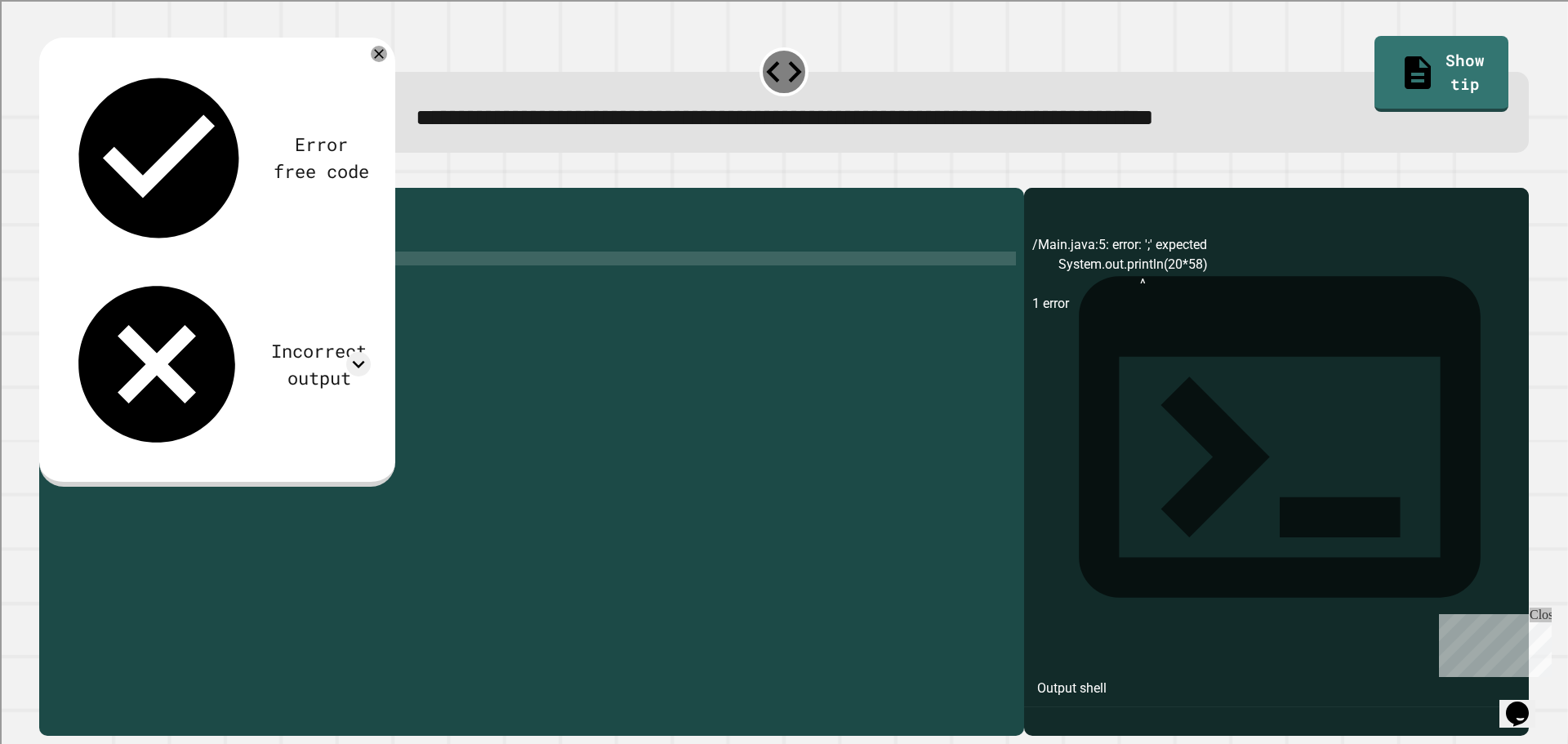
type textarea "**********"
click at [48, 175] on button "button" at bounding box center [48, 175] width 0 height 0
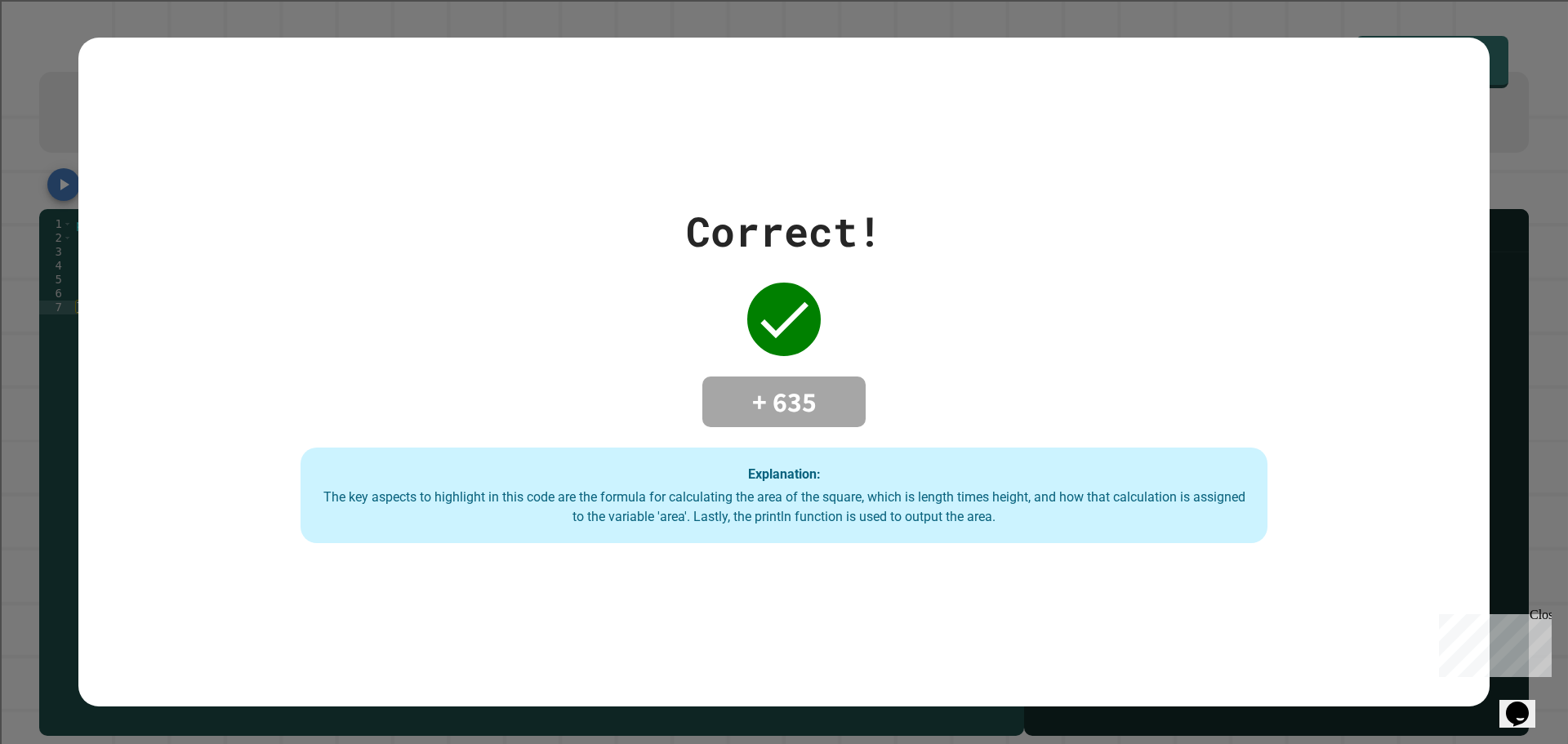
click at [648, 240] on div "Correct! + 635 Explanation: The key aspects to highlight in this code are the f…" at bounding box center [784, 372] width 1381 height 343
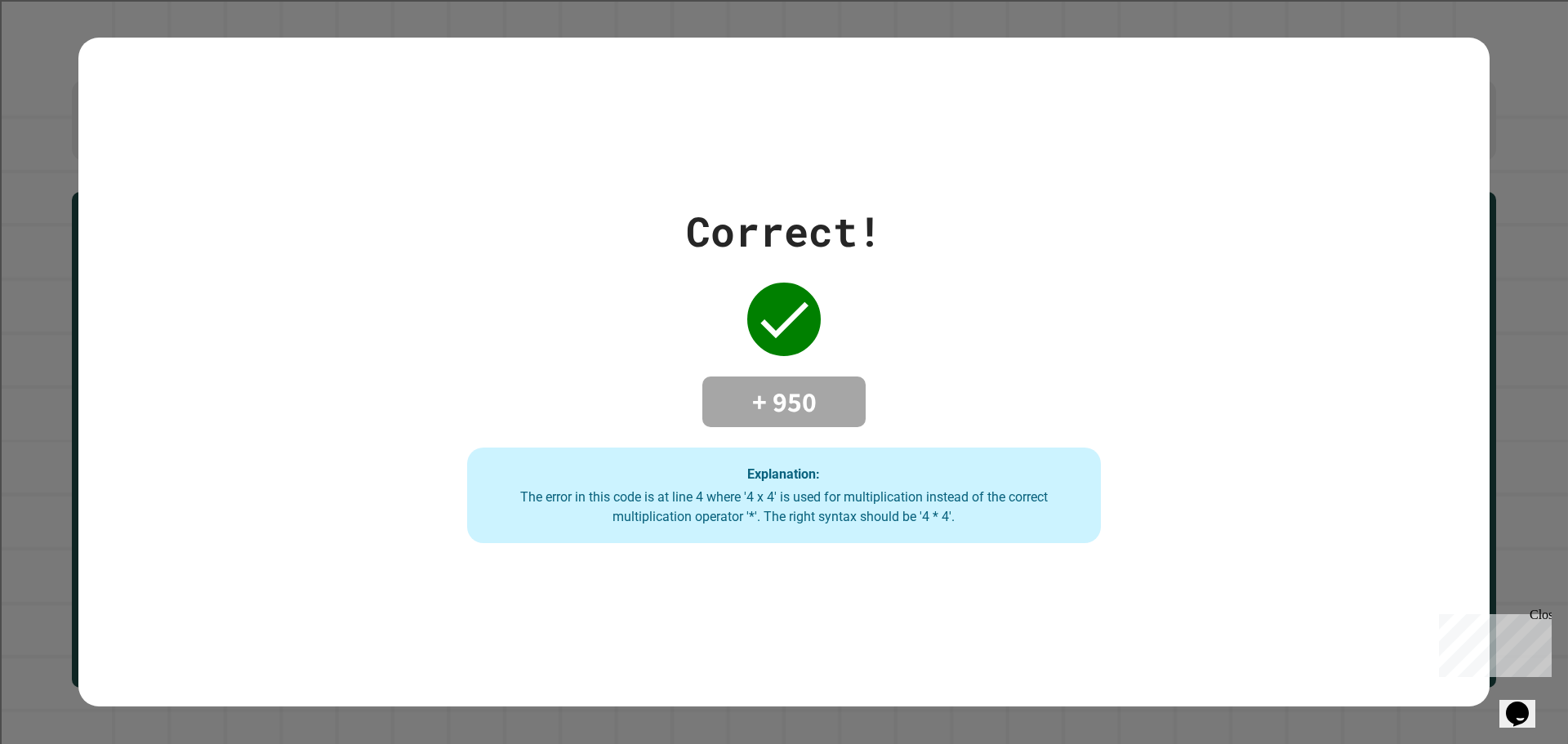
click at [1547, 614] on div "Close" at bounding box center [1539, 617] width 21 height 21
click at [1512, 703] on icon "Opens Chat This icon Opens the chat window." at bounding box center [1517, 714] width 26 height 26
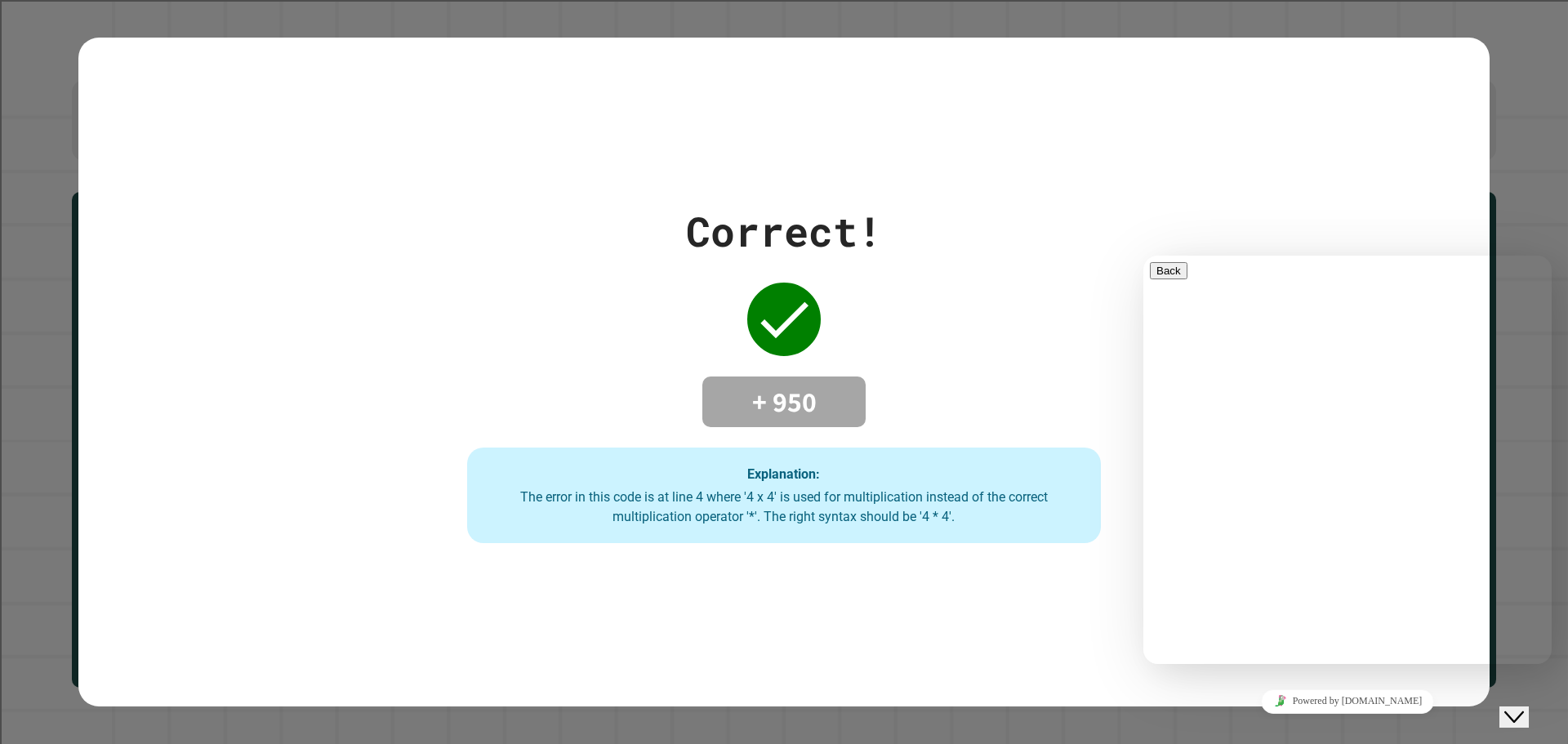
click at [616, 158] on div "Correct! + 950 Explanation: The error in this code is at line 4 where '4 x 4' i…" at bounding box center [783, 372] width 1411 height 670
click at [1155, 170] on div "Correct! + 950 Explanation: The error in this code is at line 4 where '4 x 4' i…" at bounding box center [783, 372] width 1411 height 670
click at [1517, 711] on icon "Chat widget" at bounding box center [1514, 717] width 20 height 12
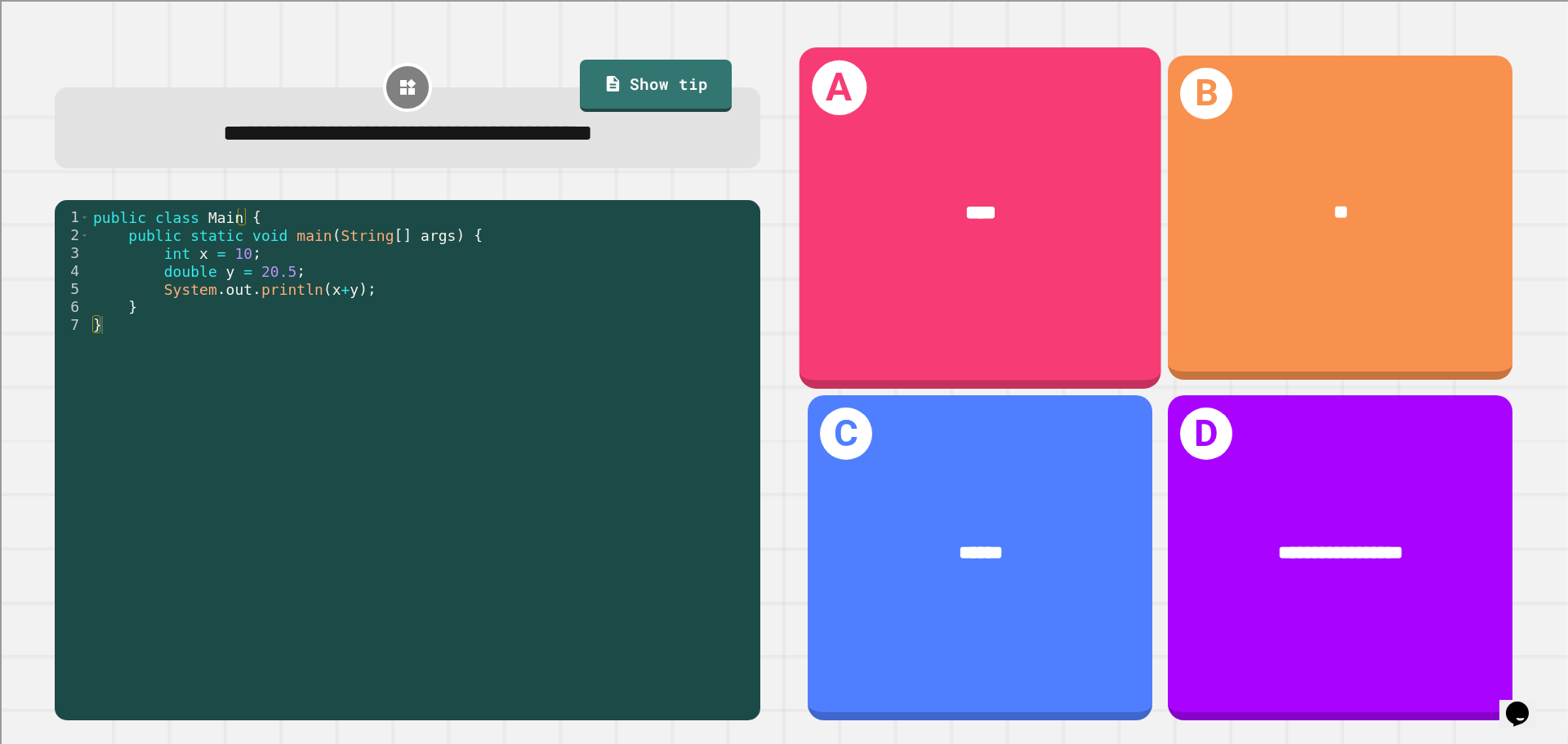
click at [884, 174] on div "****" at bounding box center [980, 213] width 362 height 109
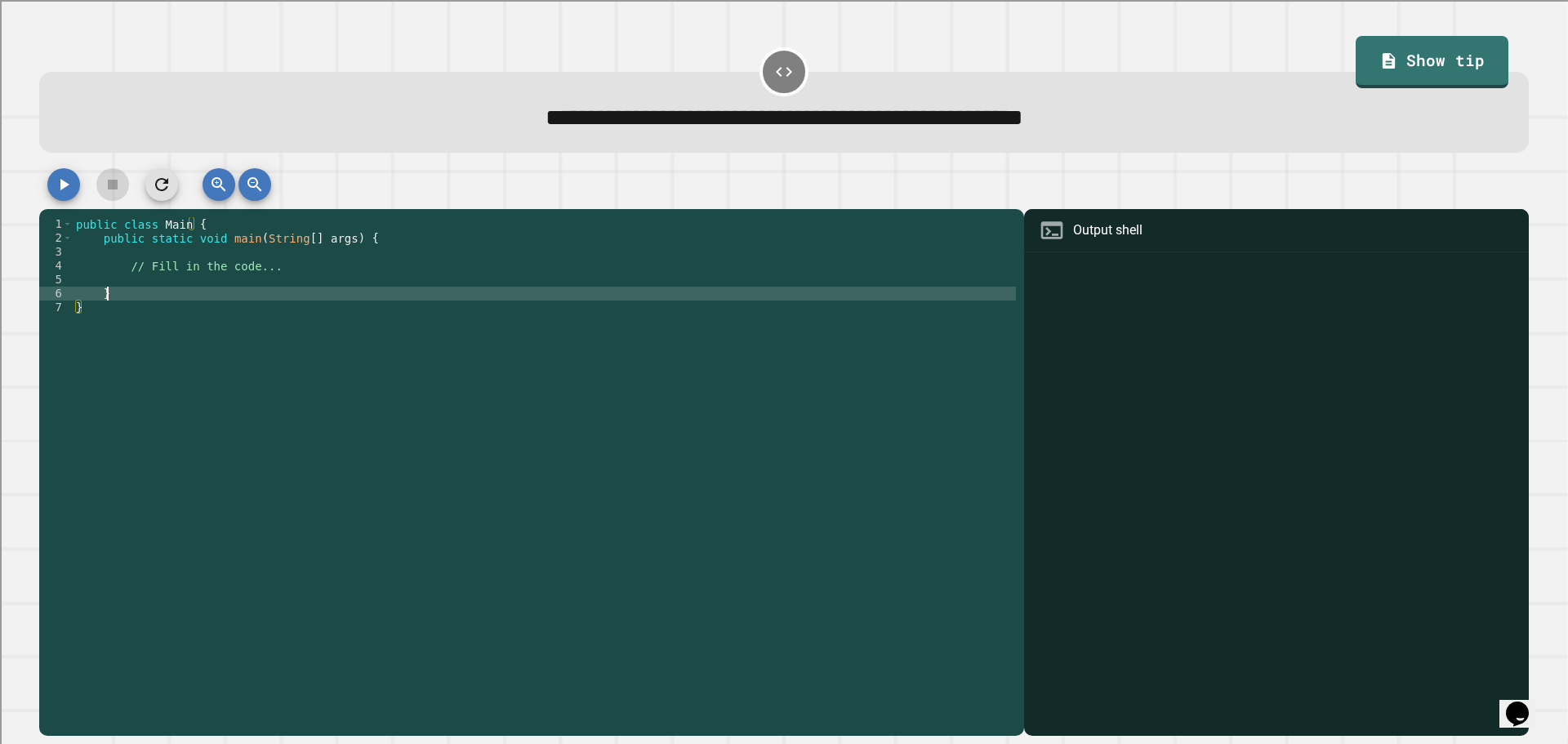
click at [245, 290] on div "public class Main { public static void main ( String [ ] args ) { // Fill in th…" at bounding box center [544, 467] width 943 height 500
click at [250, 284] on div "public class Main { public static void main ( String [ ] args ) { // Fill in th…" at bounding box center [544, 467] width 943 height 500
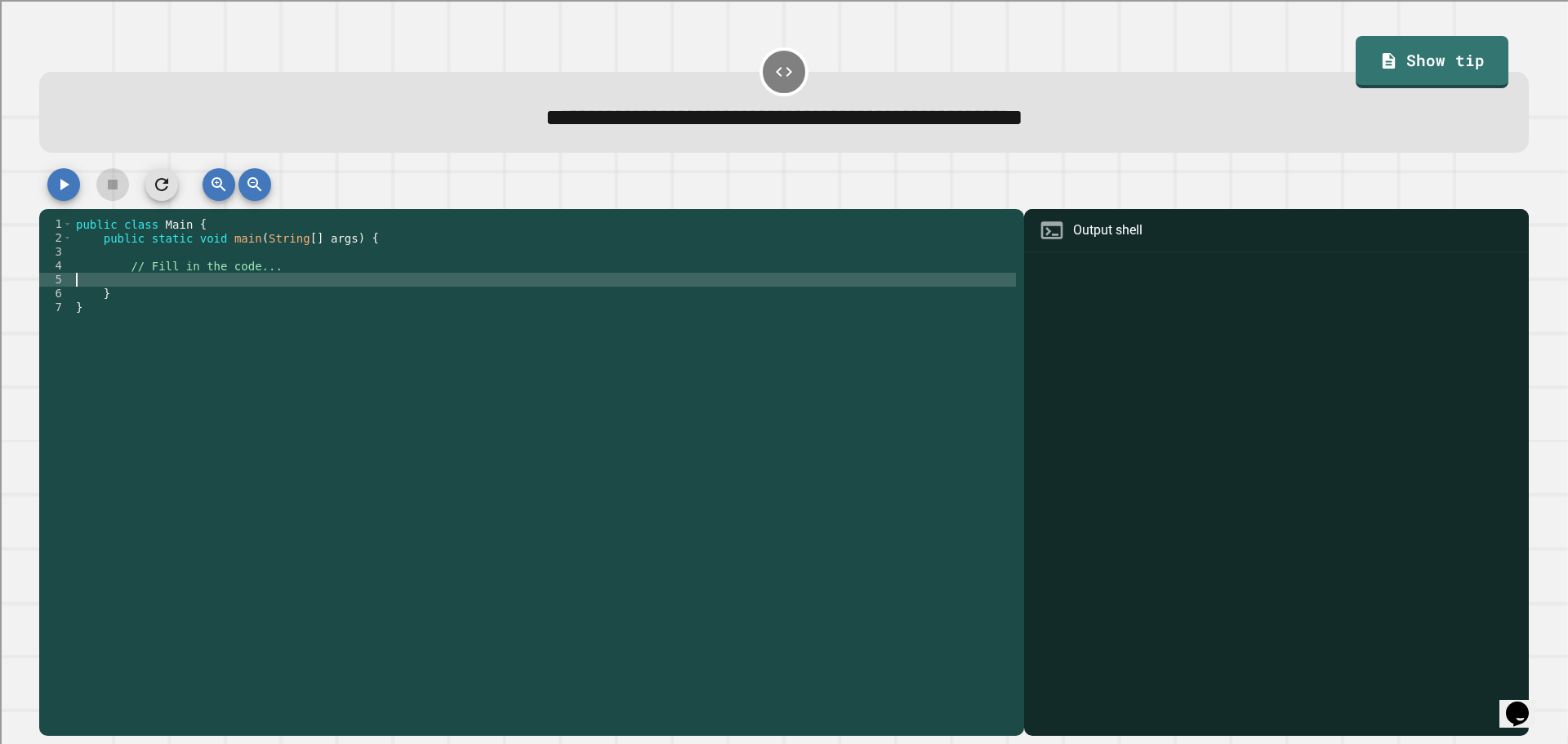
click at [251, 284] on div "public class Main { public static void main ( String [ ] args ) { // Fill in th…" at bounding box center [544, 467] width 943 height 500
type textarea "**********"
click at [62, 183] on icon "button" at bounding box center [64, 185] width 20 height 20
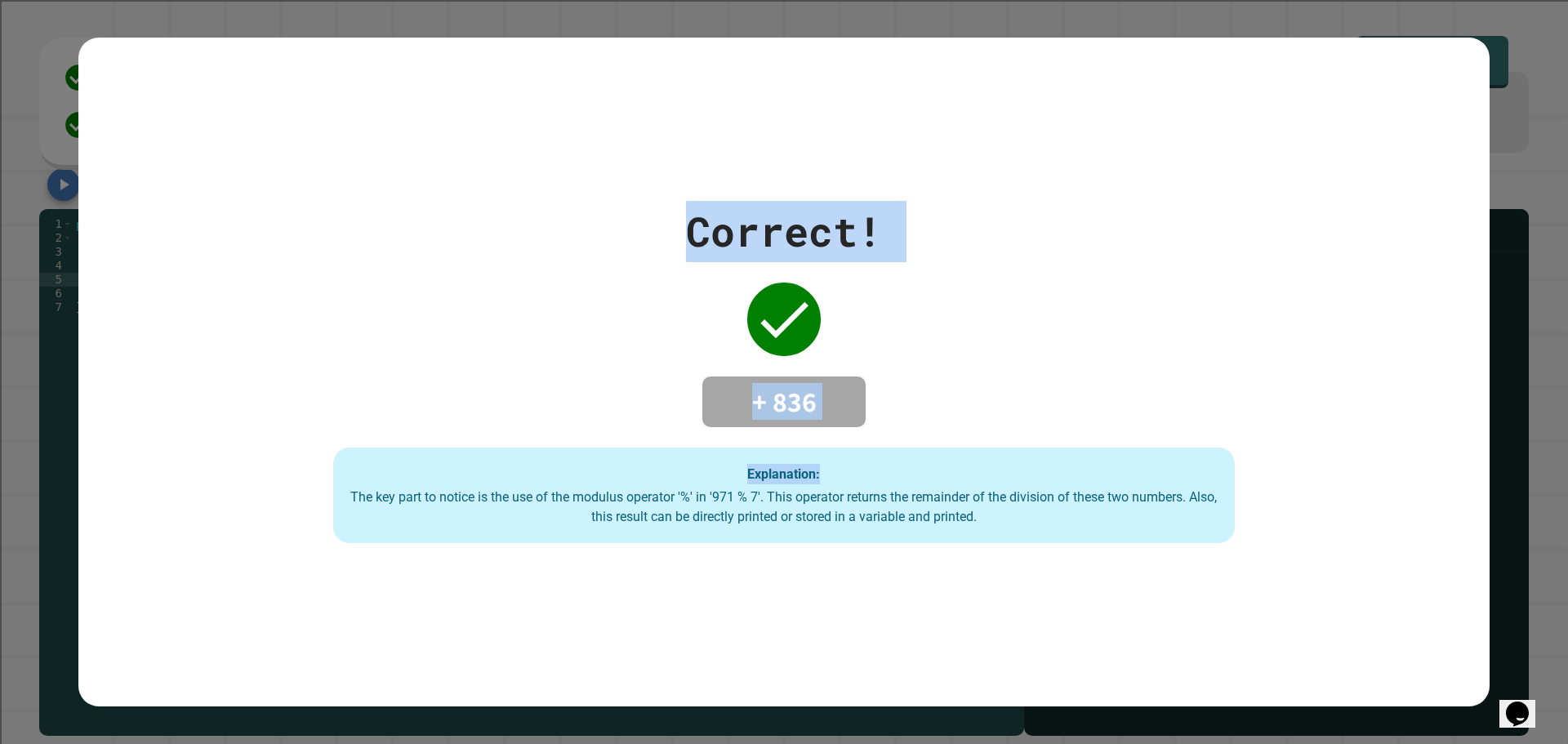
drag, startPoint x: 1080, startPoint y: 346, endPoint x: 666, endPoint y: 294, distance: 417.3
click at [645, 298] on div "Correct! + 836 Explanation: The key part to notice is the use of the modulus op…" at bounding box center [784, 372] width 1288 height 343
click at [806, 415] on div "+ 836" at bounding box center [783, 402] width 164 height 51
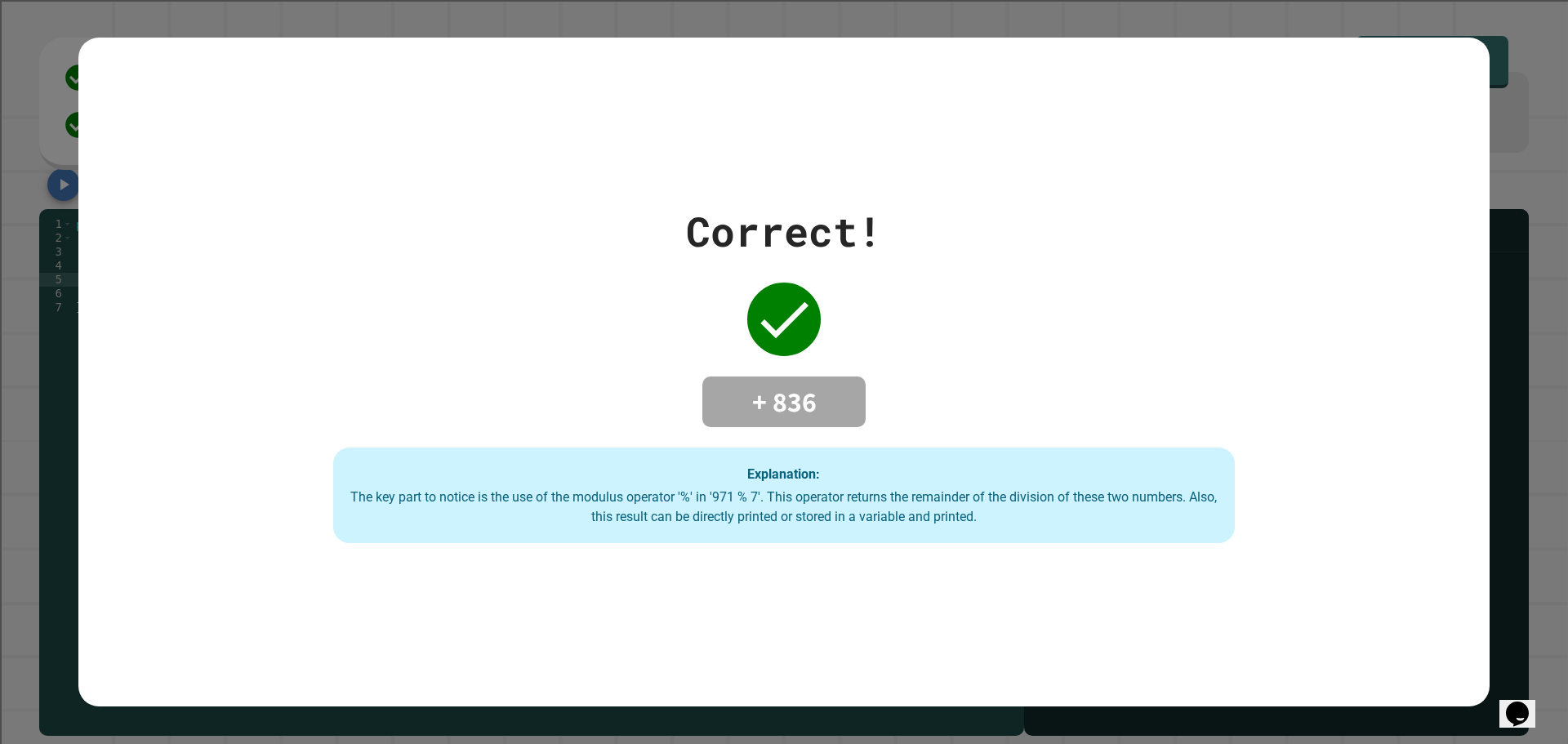
click at [806, 415] on div "+ 836" at bounding box center [783, 402] width 164 height 51
drag, startPoint x: 777, startPoint y: 395, endPoint x: 855, endPoint y: 395, distance: 78.0
click at [855, 395] on div "+ 836" at bounding box center [783, 402] width 164 height 51
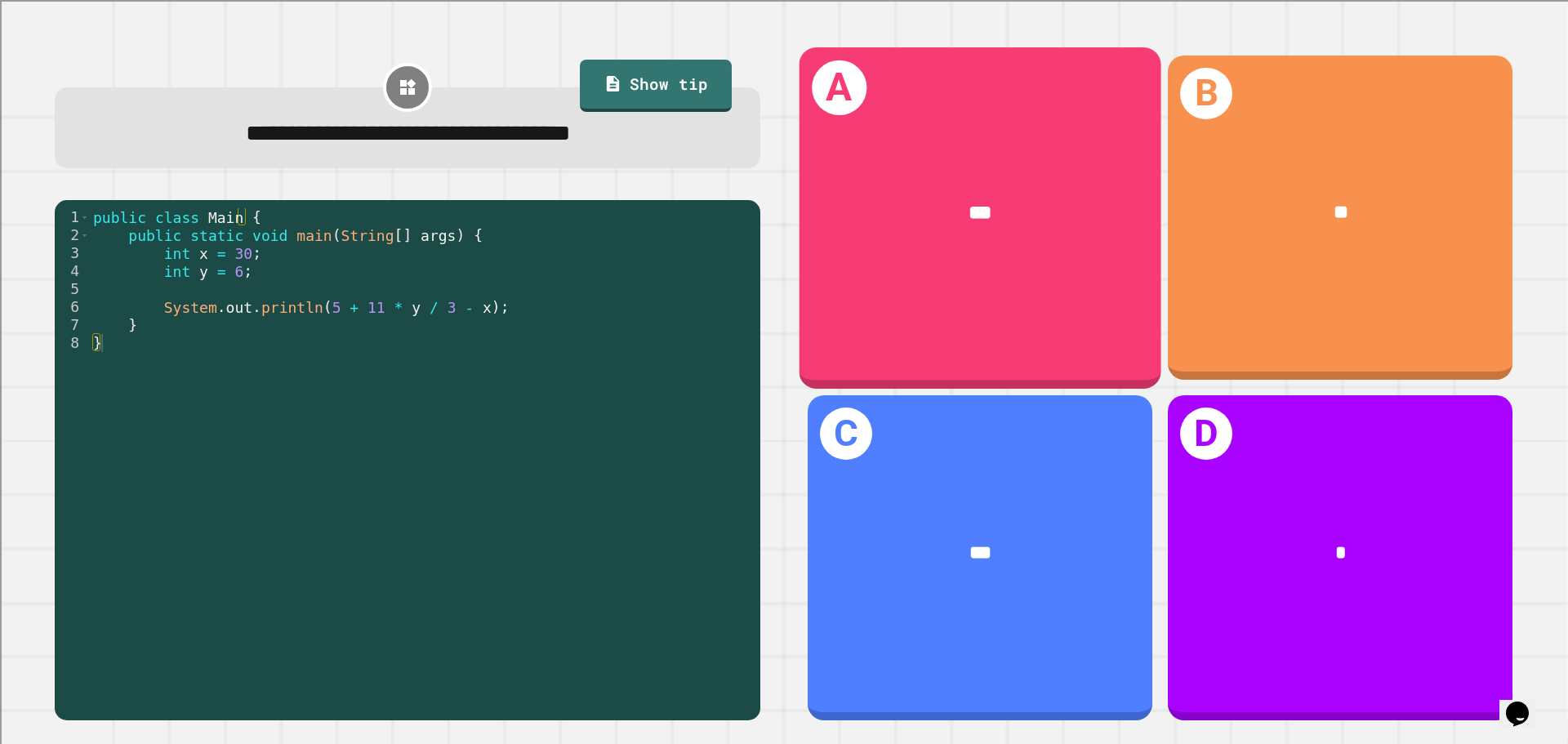
click at [942, 281] on div "A ***" at bounding box center [980, 218] width 362 height 340
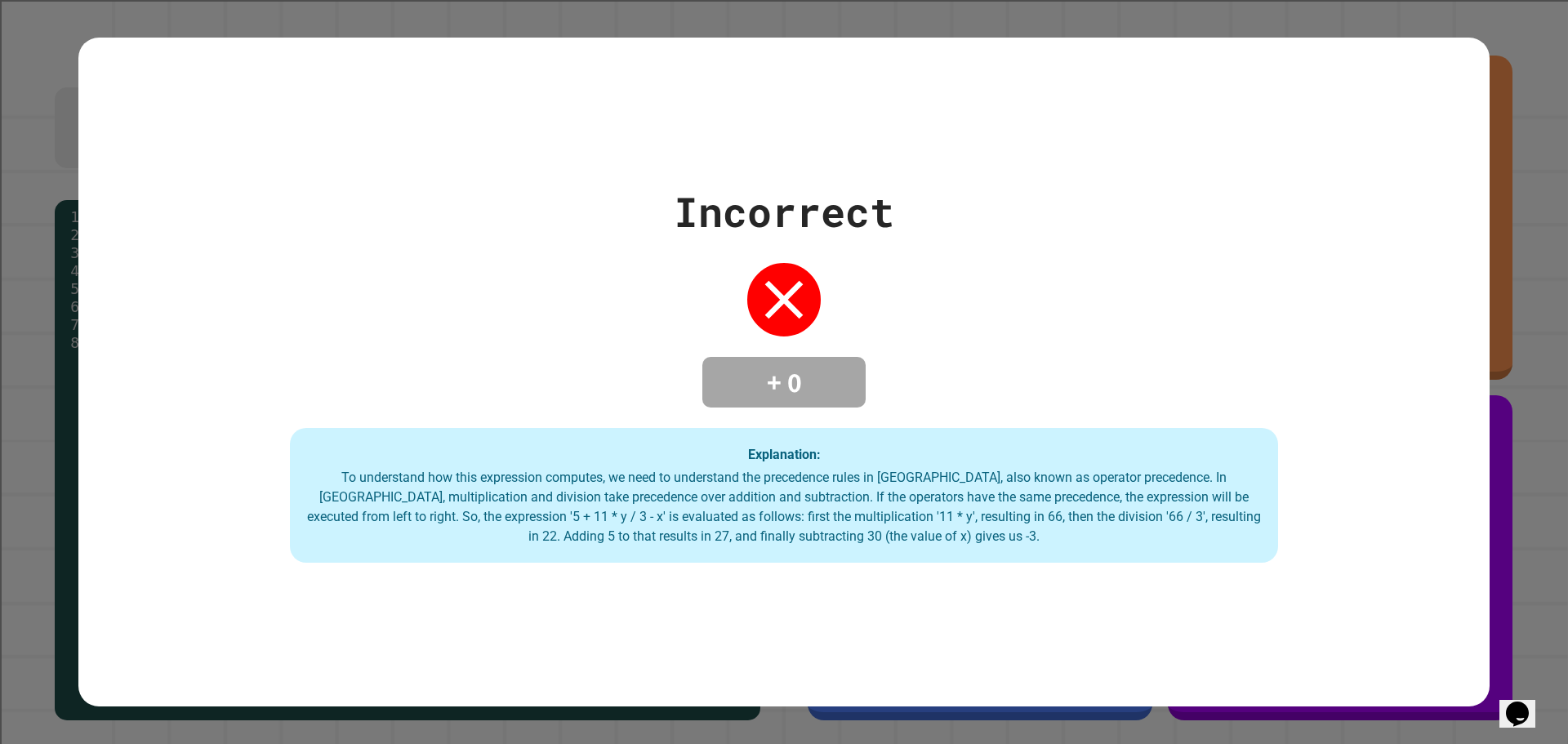
click at [763, 326] on div "Incorrect + 0 Explanation: To understand how this expression computes, we need …" at bounding box center [783, 372] width 1411 height 382
click at [426, 619] on div "Incorrect + 0 Explanation: To understand how this expression computes, we need …" at bounding box center [783, 372] width 1411 height 670
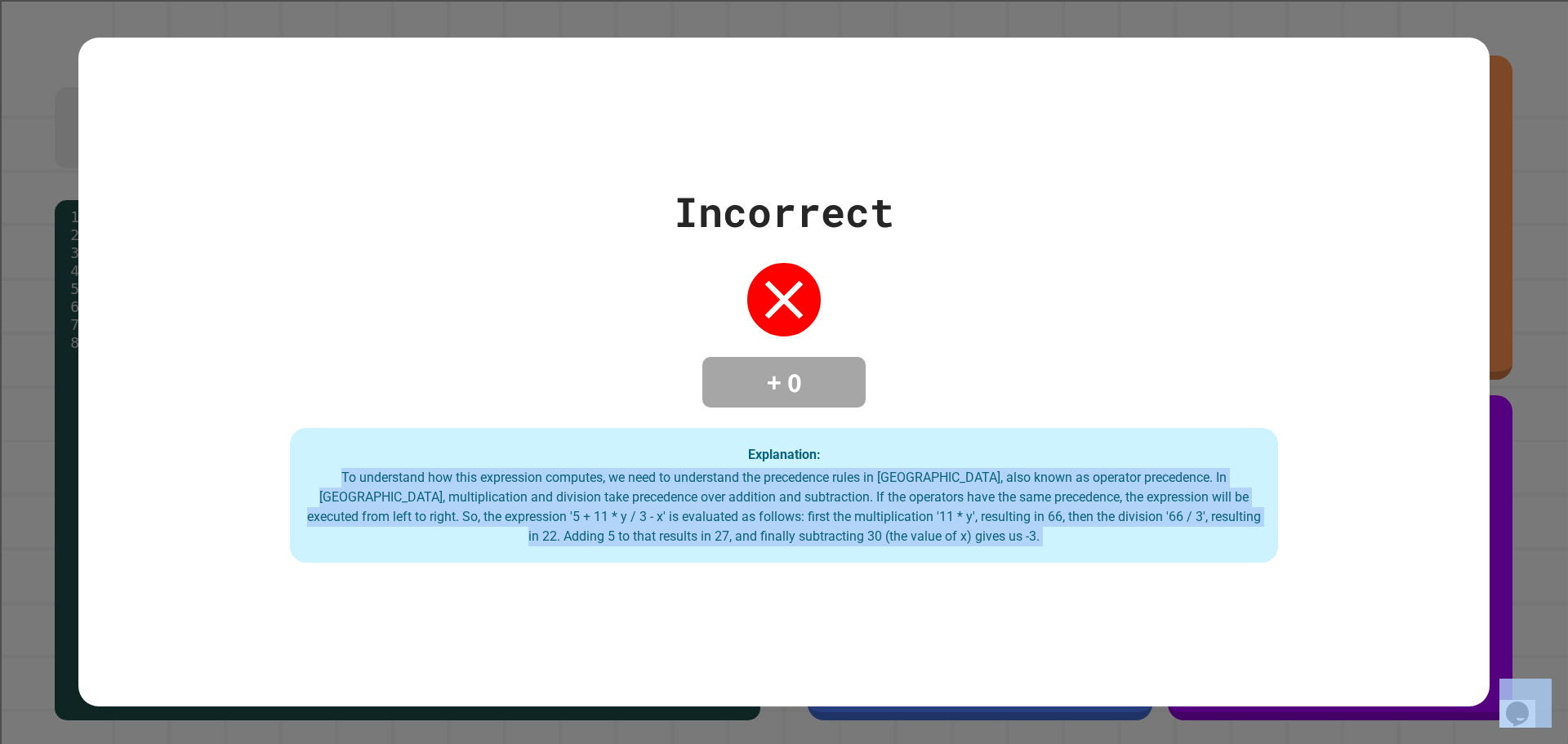
click at [426, 619] on div "Incorrect + 0 Explanation: To understand how this expression computes, we need …" at bounding box center [783, 372] width 1411 height 670
click at [896, 595] on div "Incorrect + 0 Explanation: To understand how this expression computes, we need …" at bounding box center [783, 372] width 1411 height 670
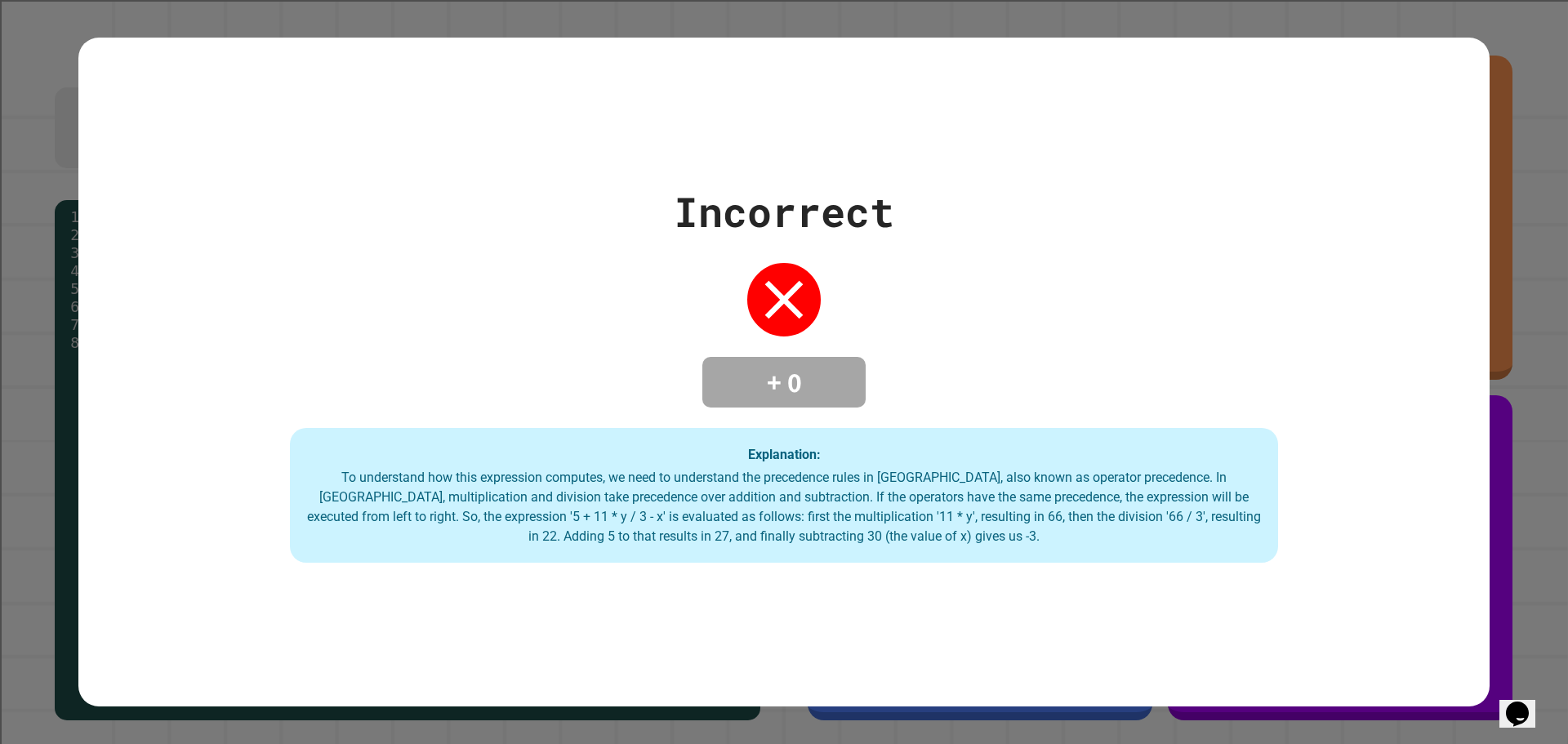
drag, startPoint x: 897, startPoint y: 452, endPoint x: 888, endPoint y: 451, distance: 9.1
click at [889, 451] on div "Explanation: To understand how this expression computes, we need to understand …" at bounding box center [784, 496] width 988 height 136
drag, startPoint x: 883, startPoint y: 451, endPoint x: 870, endPoint y: 471, distance: 23.9
click at [870, 470] on div "Explanation: To understand how this expression computes, we need to understand …" at bounding box center [784, 496] width 988 height 136
click at [851, 495] on div "To understand how this expression computes, we need to understand the precedenc…" at bounding box center [784, 506] width 955 height 78
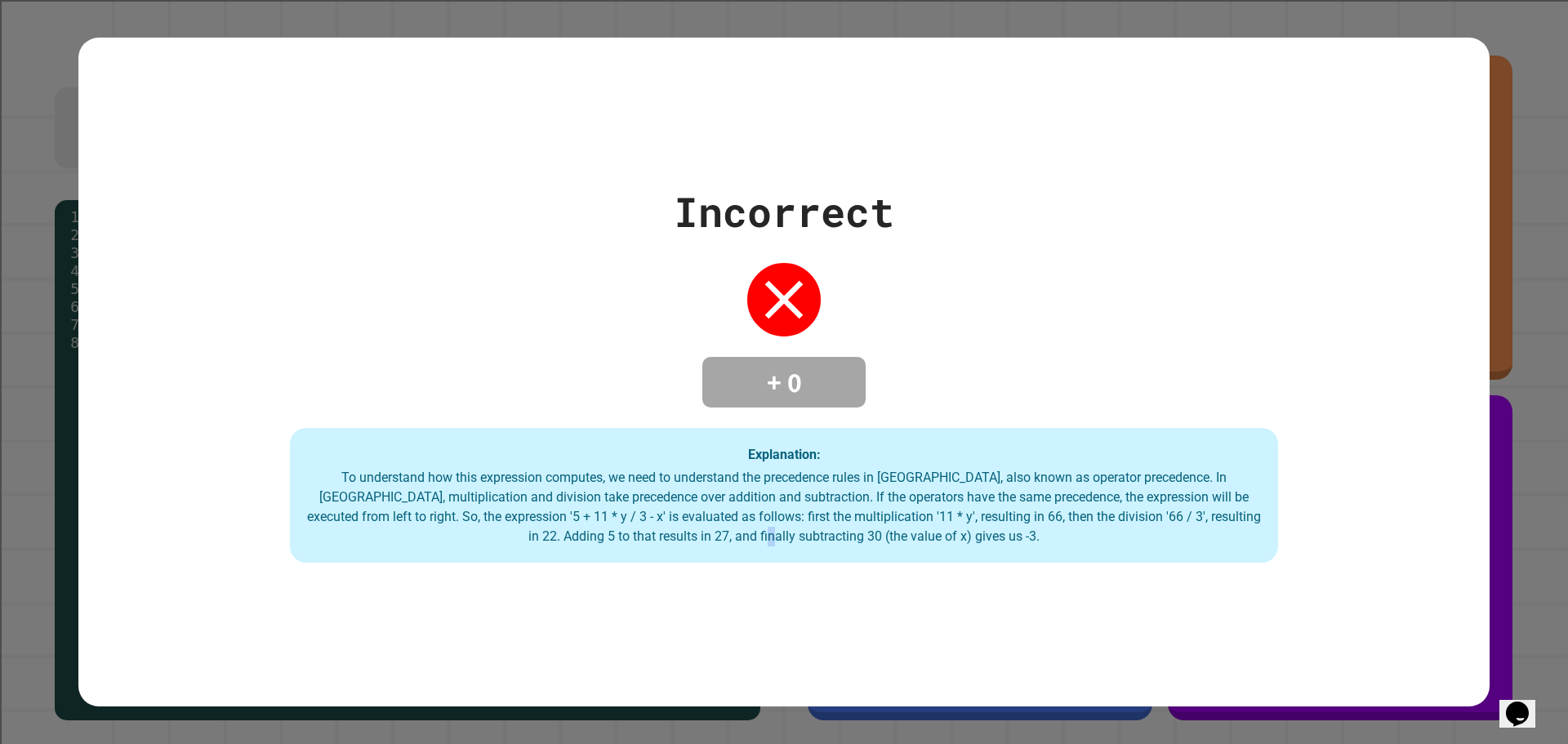
click at [820, 544] on div "Explanation: To understand how this expression computes, we need to understand …" at bounding box center [784, 496] width 988 height 136
drag, startPoint x: 902, startPoint y: 534, endPoint x: 957, endPoint y: 527, distance: 55.4
click at [928, 530] on div "Explanation: To understand how this expression computes, we need to understand …" at bounding box center [784, 496] width 988 height 136
drag, startPoint x: 957, startPoint y: 527, endPoint x: 948, endPoint y: 528, distance: 9.1
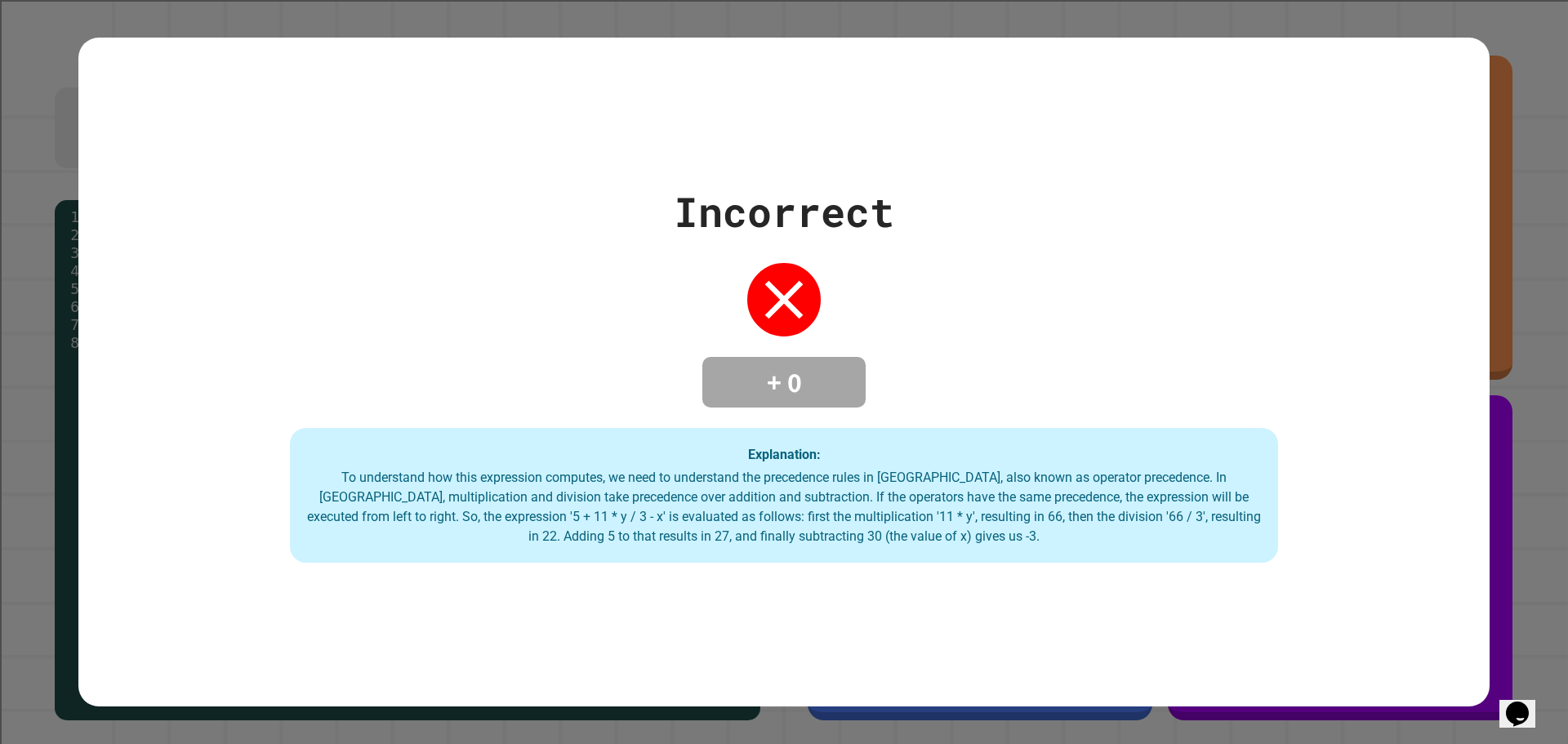
click at [957, 527] on div "To understand how this expression computes, we need to understand the precedenc…" at bounding box center [784, 506] width 955 height 78
click at [948, 528] on div "To understand how this expression computes, we need to understand the precedenc…" at bounding box center [784, 506] width 955 height 78
click at [945, 529] on div "To understand how this expression computes, we need to understand the precedenc…" at bounding box center [784, 506] width 955 height 78
click at [1253, 276] on div "Incorrect + 0 Explanation: To understand how this expression computes, we need …" at bounding box center [783, 372] width 1411 height 382
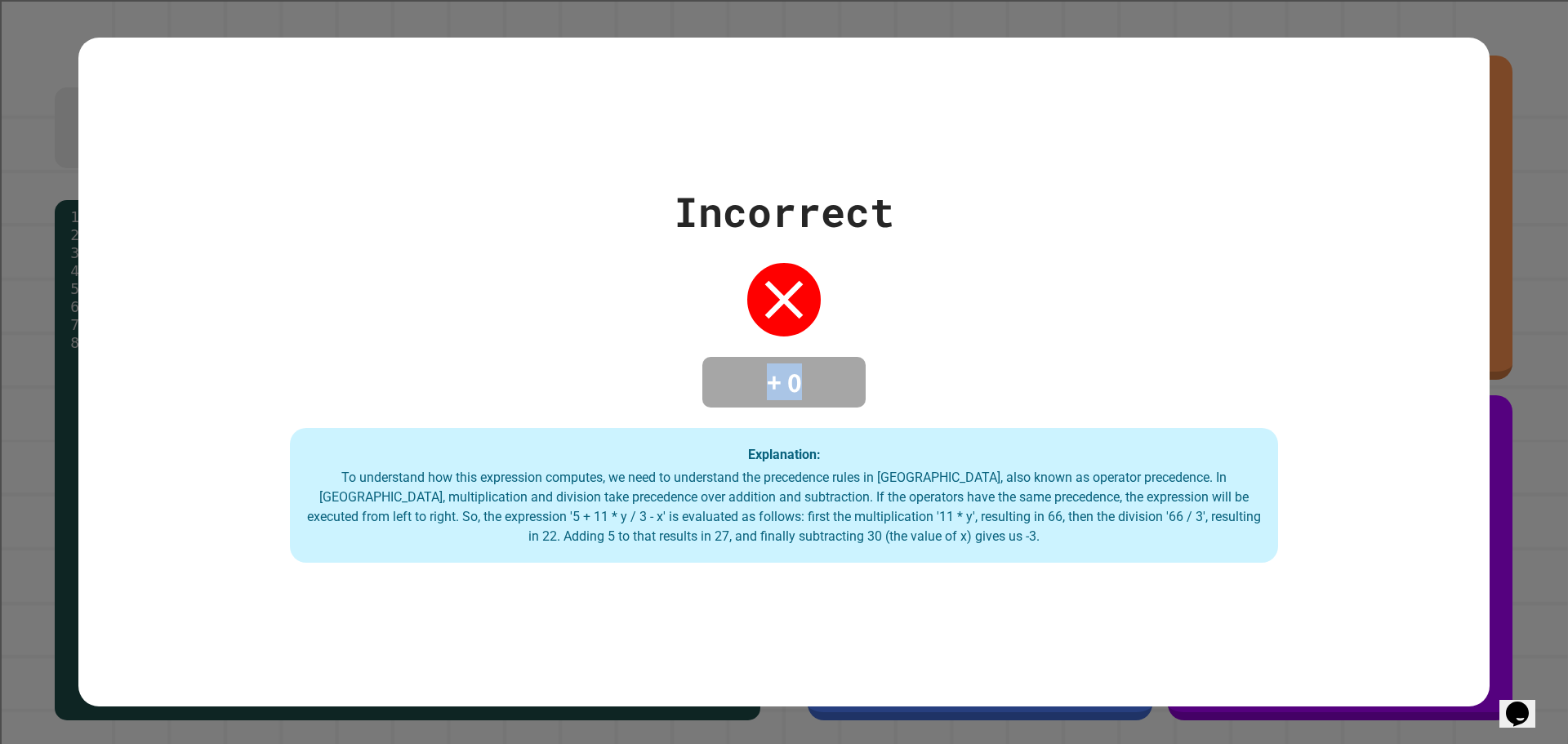
drag, startPoint x: 826, startPoint y: 386, endPoint x: 728, endPoint y: 372, distance: 99.0
click at [728, 372] on h4 "+ 0" at bounding box center [783, 382] width 131 height 35
